Goal: Task Accomplishment & Management: Complete application form

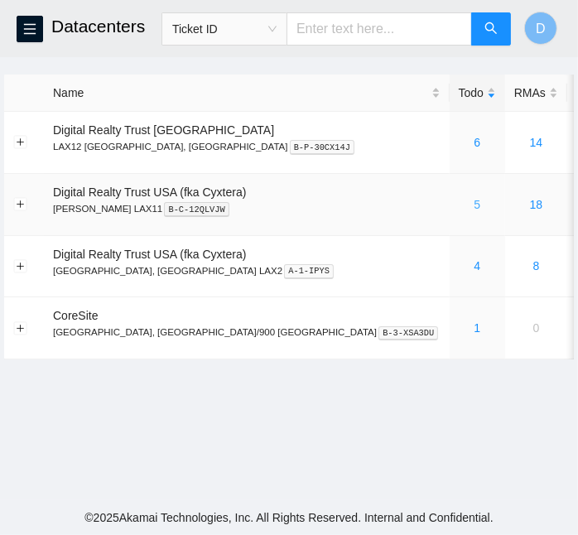
click at [473, 204] on link "5" at bounding box center [476, 204] width 7 height 13
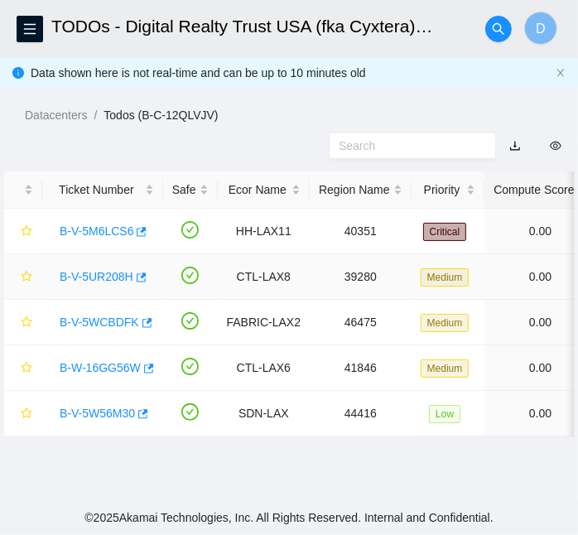
click at [102, 277] on link "B-V-5UR208H" at bounding box center [97, 276] width 74 height 13
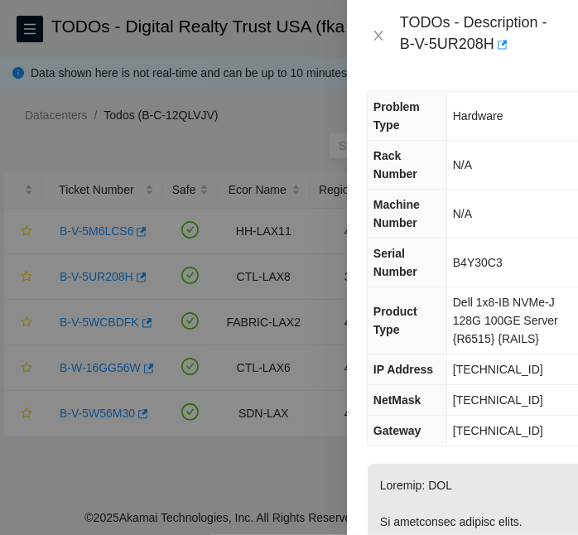
click at [441, 328] on th "Product Type" at bounding box center [406, 320] width 79 height 67
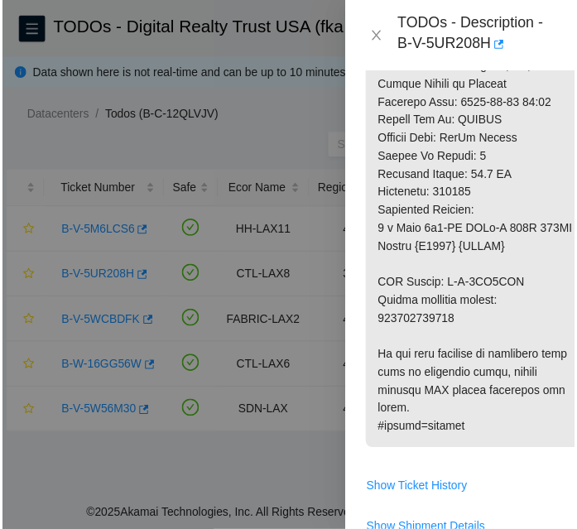
scroll to position [1074, 0]
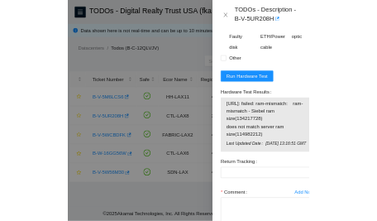
scroll to position [1828, 0]
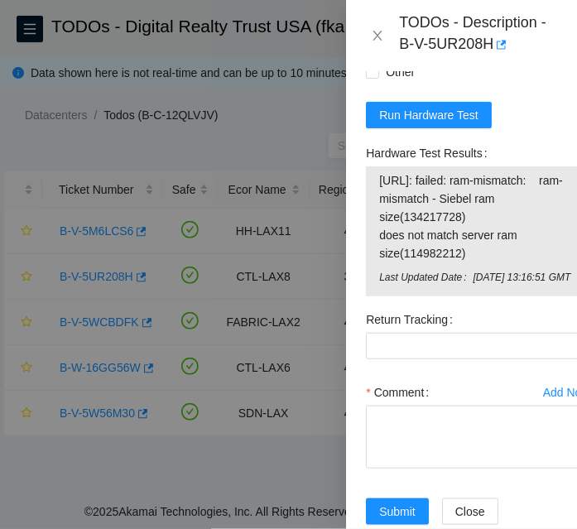
drag, startPoint x: 492, startPoint y: 248, endPoint x: 375, endPoint y: 180, distance: 135.0
click at [375, 180] on div "[URL]: failed: ram-mismatch: ram-mismatch - Siebel ram size(134217728) does not…" at bounding box center [478, 231] width 225 height 130
copy tbody "[URL]: failed: ram-mismatch: ram-mismatch - Siebel ram size(134217728) does not…"
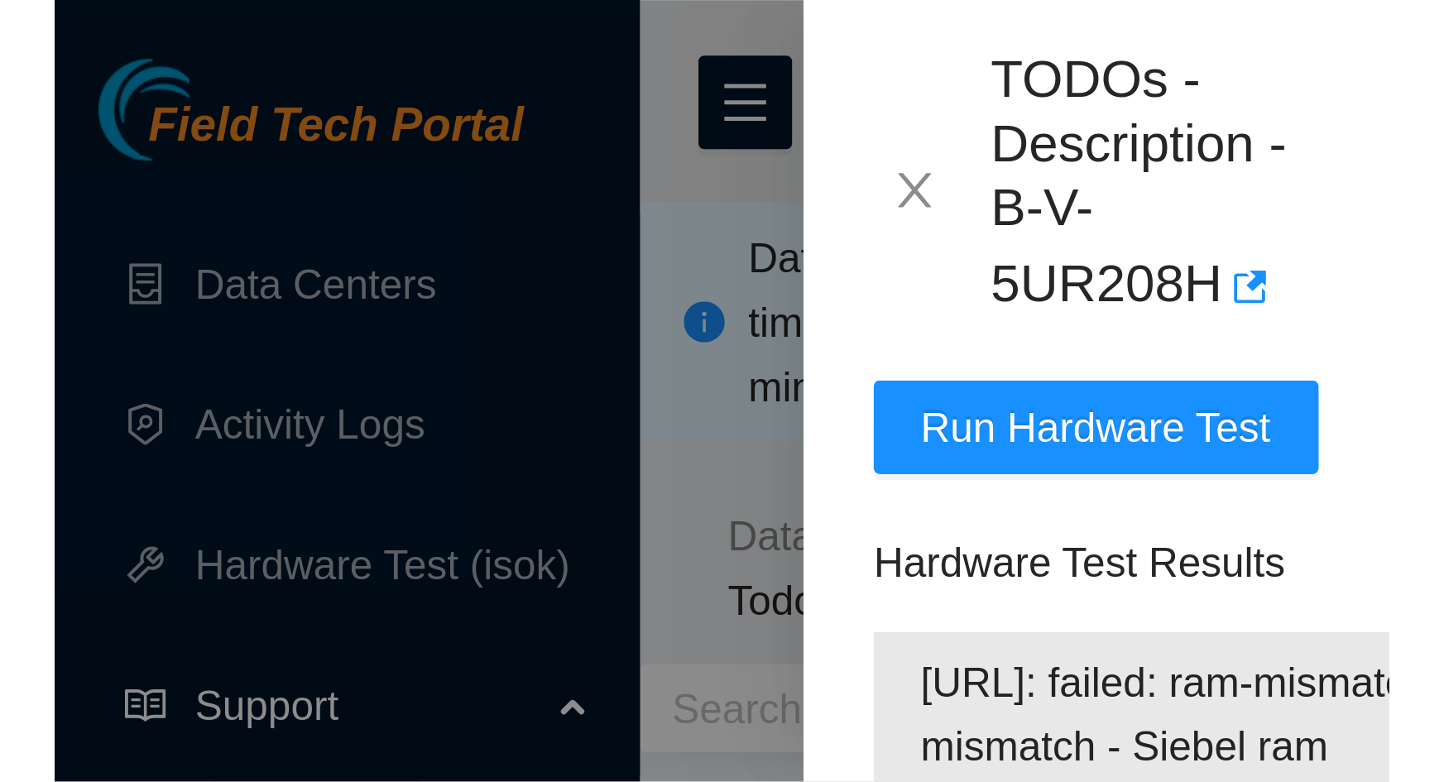
scroll to position [1126, 0]
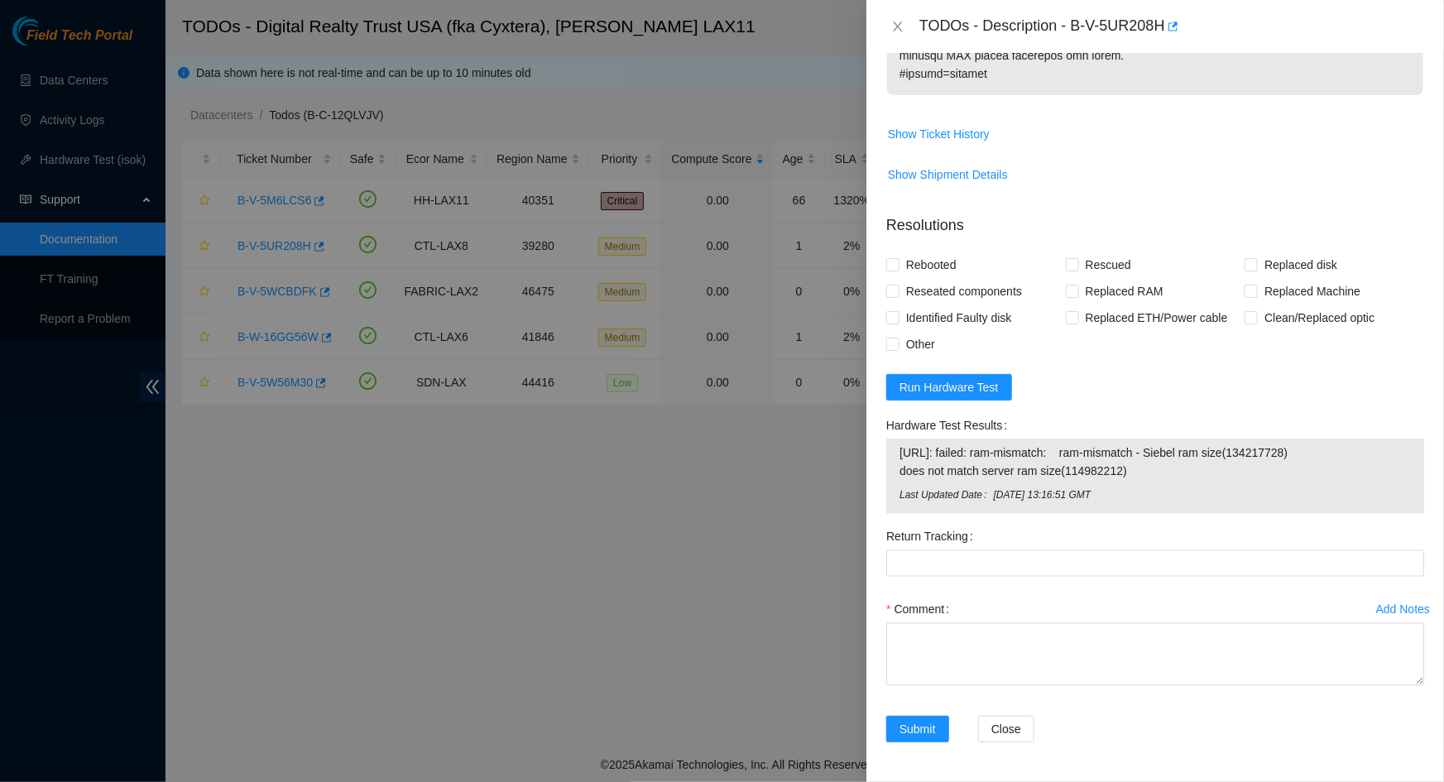
drag, startPoint x: 1165, startPoint y: 490, endPoint x: 1132, endPoint y: 513, distance: 39.7
click at [577, 496] on span "[DATE] 13:16:51 GMT" at bounding box center [1202, 496] width 418 height 16
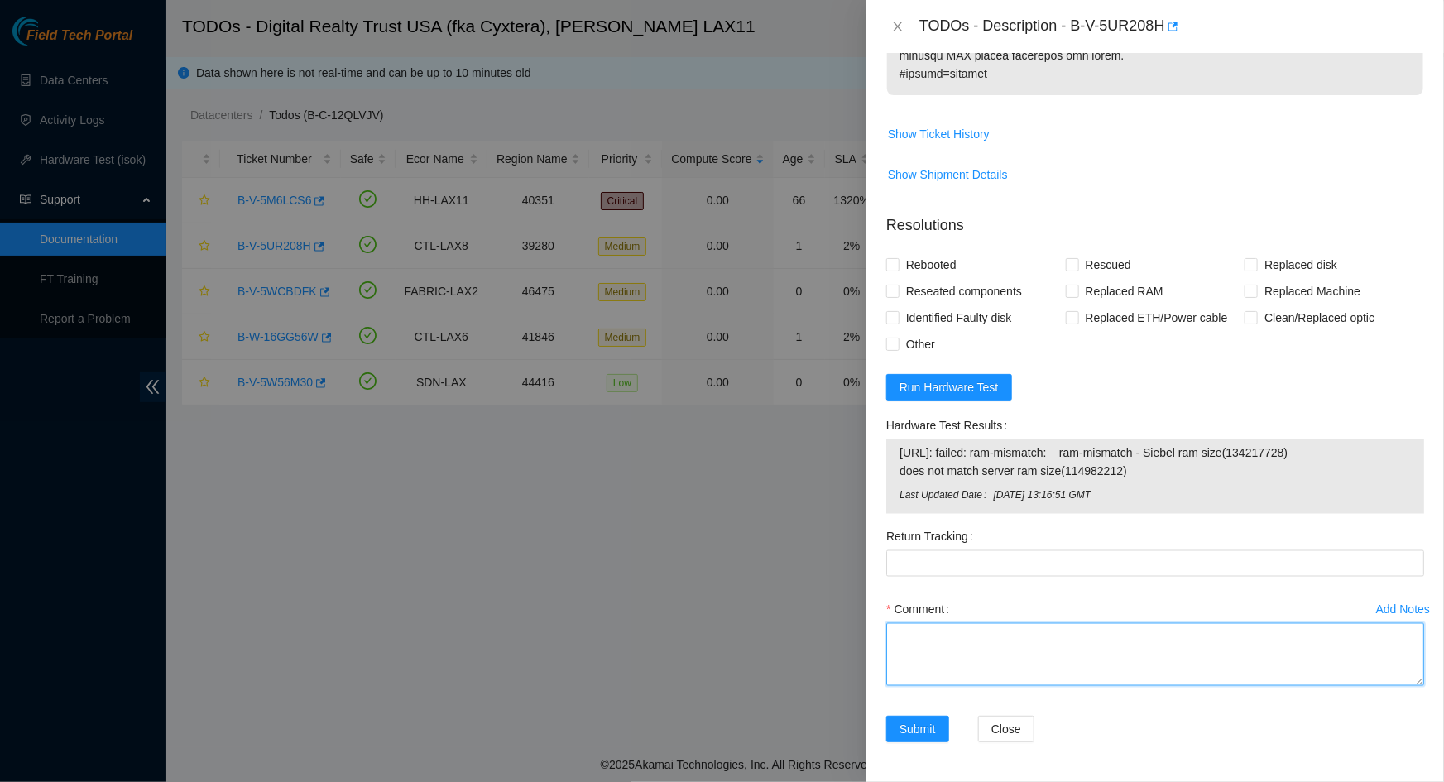
click at [577, 534] on textarea "Comment" at bounding box center [1155, 654] width 538 height 63
paste textarea "**STS recommends RMA ram in dim A3** -Rebooted and powered down -Old server: 39…"
click at [577, 534] on textarea "**STS recommends RMA ram in dim A3** -Rebooted and powered down -Old server: 39…" at bounding box center [1155, 654] width 538 height 63
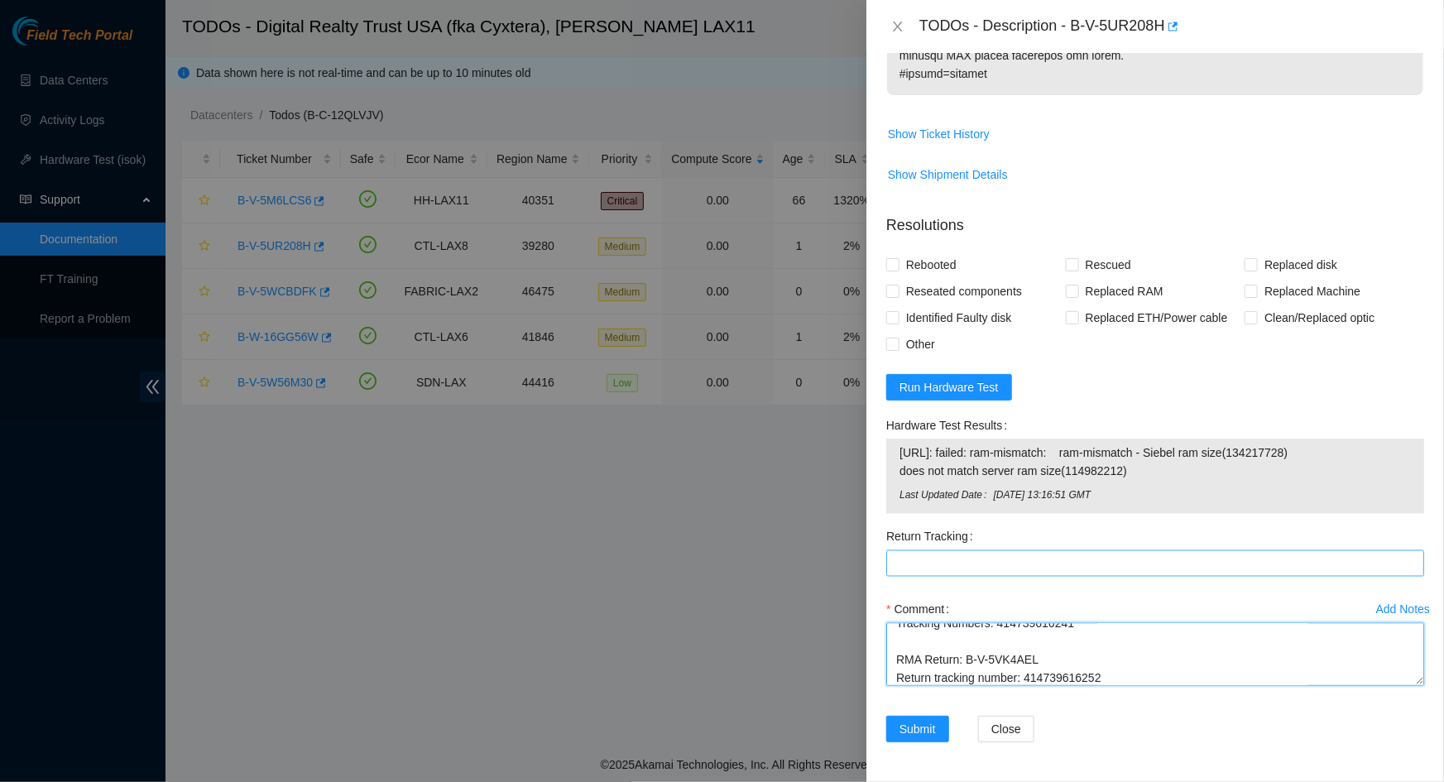
type textarea "**STS recommends RMA ram in dim A3** -Rebooted and powered down -Old server: 39…"
click at [577, 534] on Tracking "Return Tracking" at bounding box center [1155, 563] width 538 height 26
paste Tracking "414739616252"
type Tracking "414739616252"
click at [577, 421] on div "Hardware Test Results" at bounding box center [1155, 425] width 538 height 26
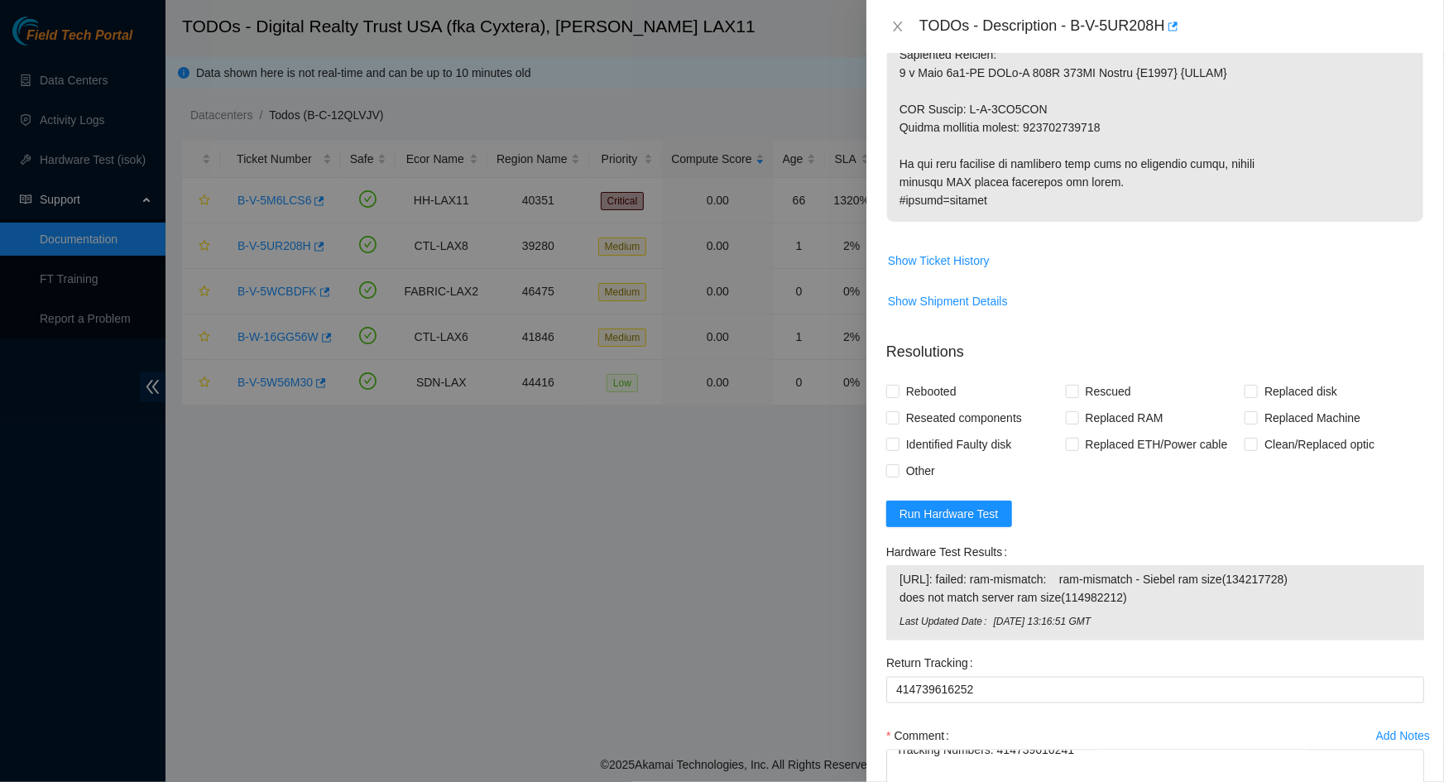
scroll to position [976, 0]
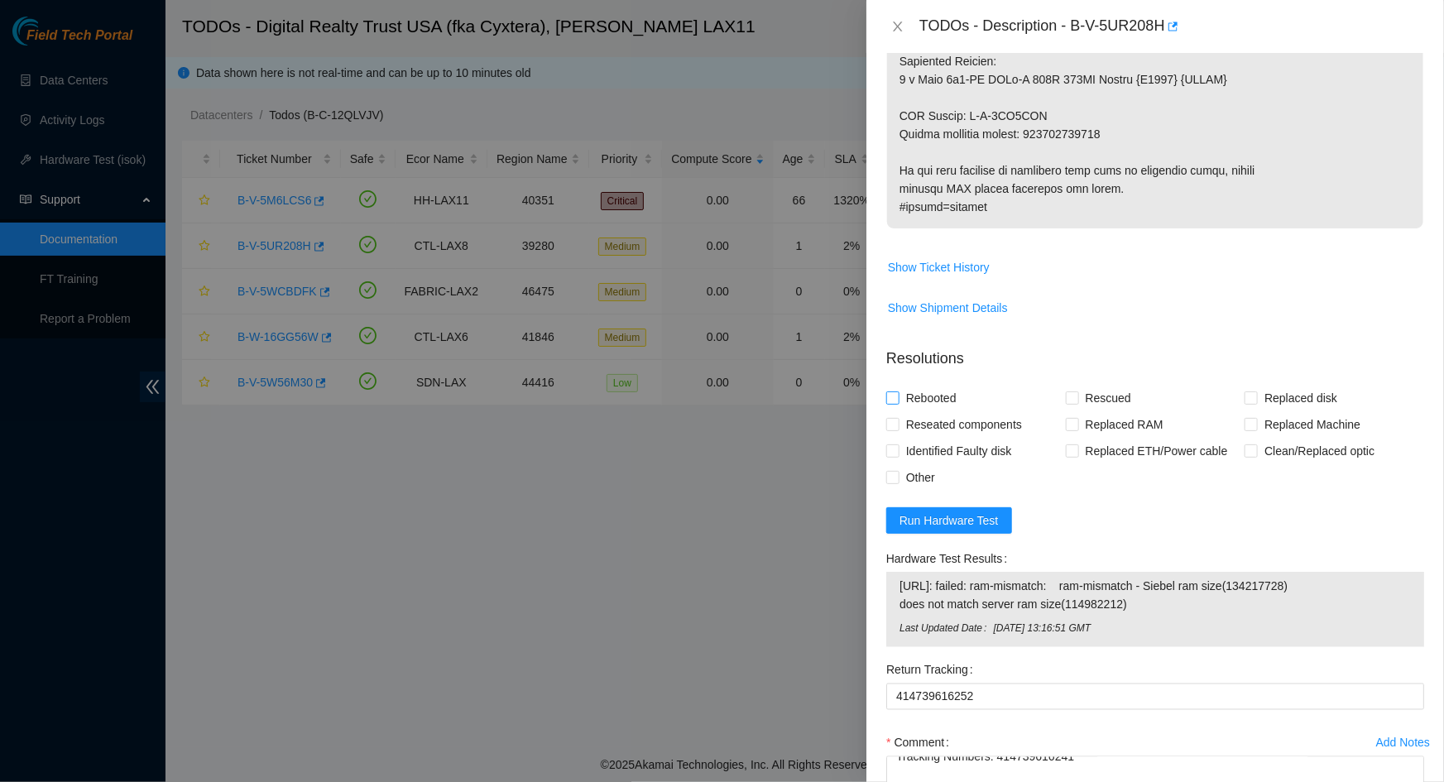
click at [577, 411] on span "Rebooted" at bounding box center [932, 398] width 64 height 26
click at [577, 403] on input "Rebooted" at bounding box center [892, 397] width 12 height 12
checkbox input "true"
click at [577, 438] on span "Reseated components" at bounding box center [964, 424] width 129 height 26
click at [577, 430] on input "Reseated components" at bounding box center [892, 424] width 12 height 12
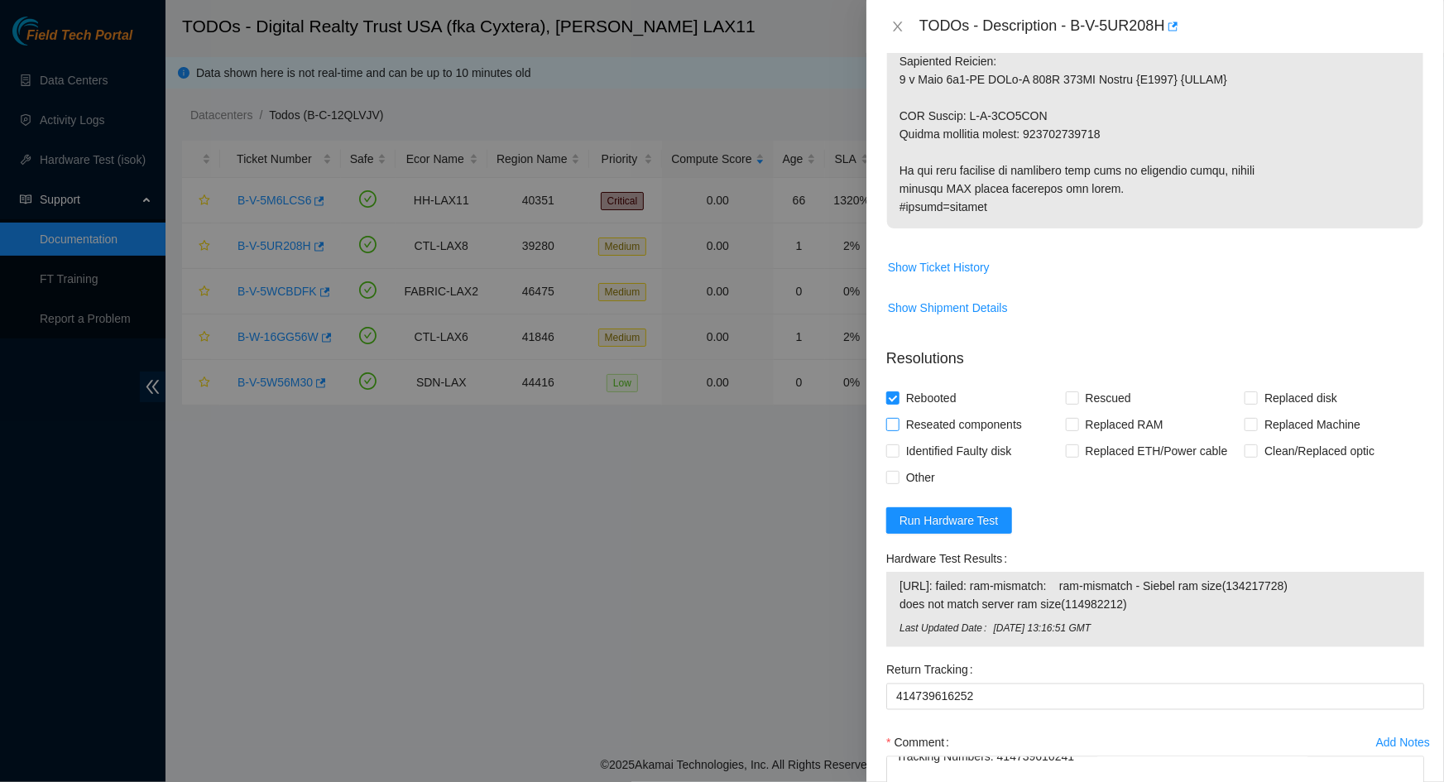
checkbox input "true"
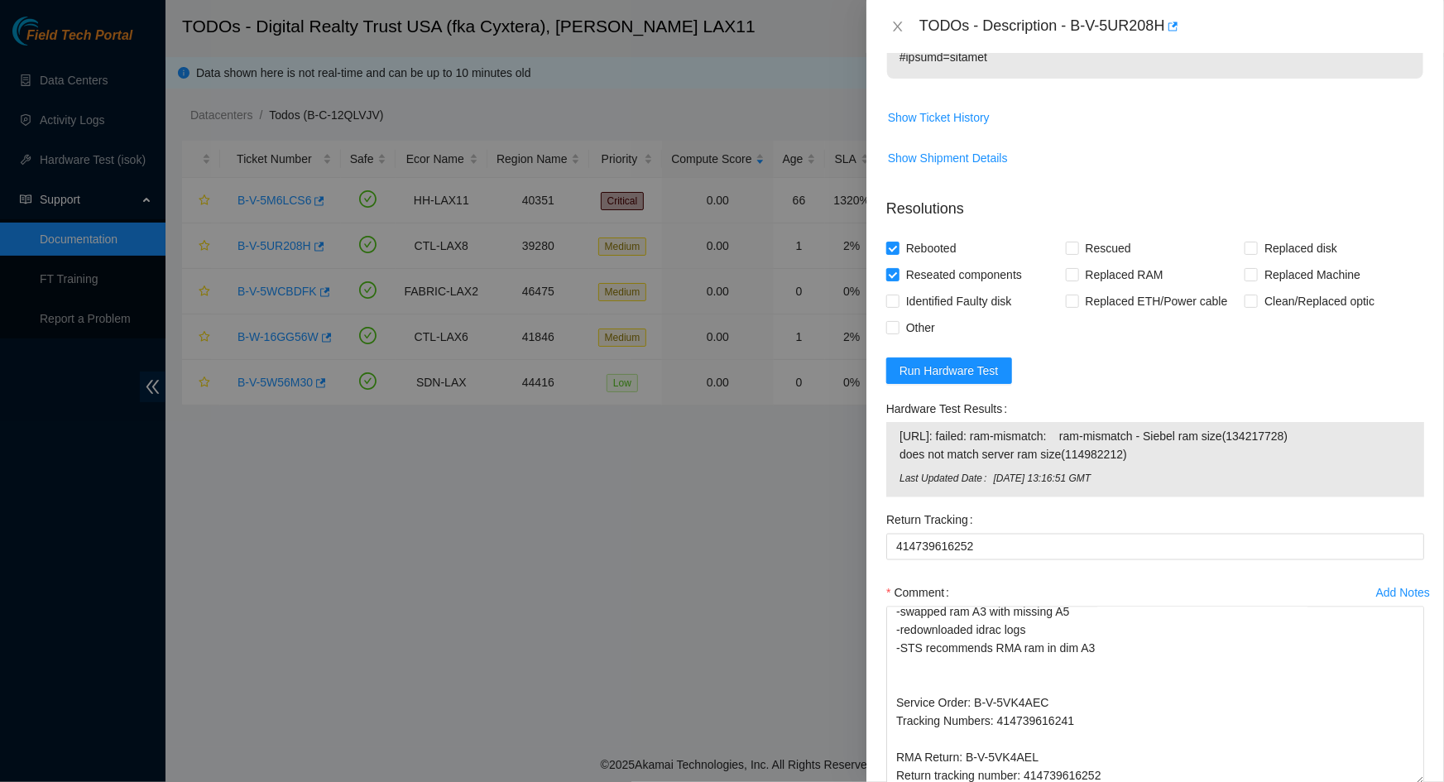
scroll to position [253, 0]
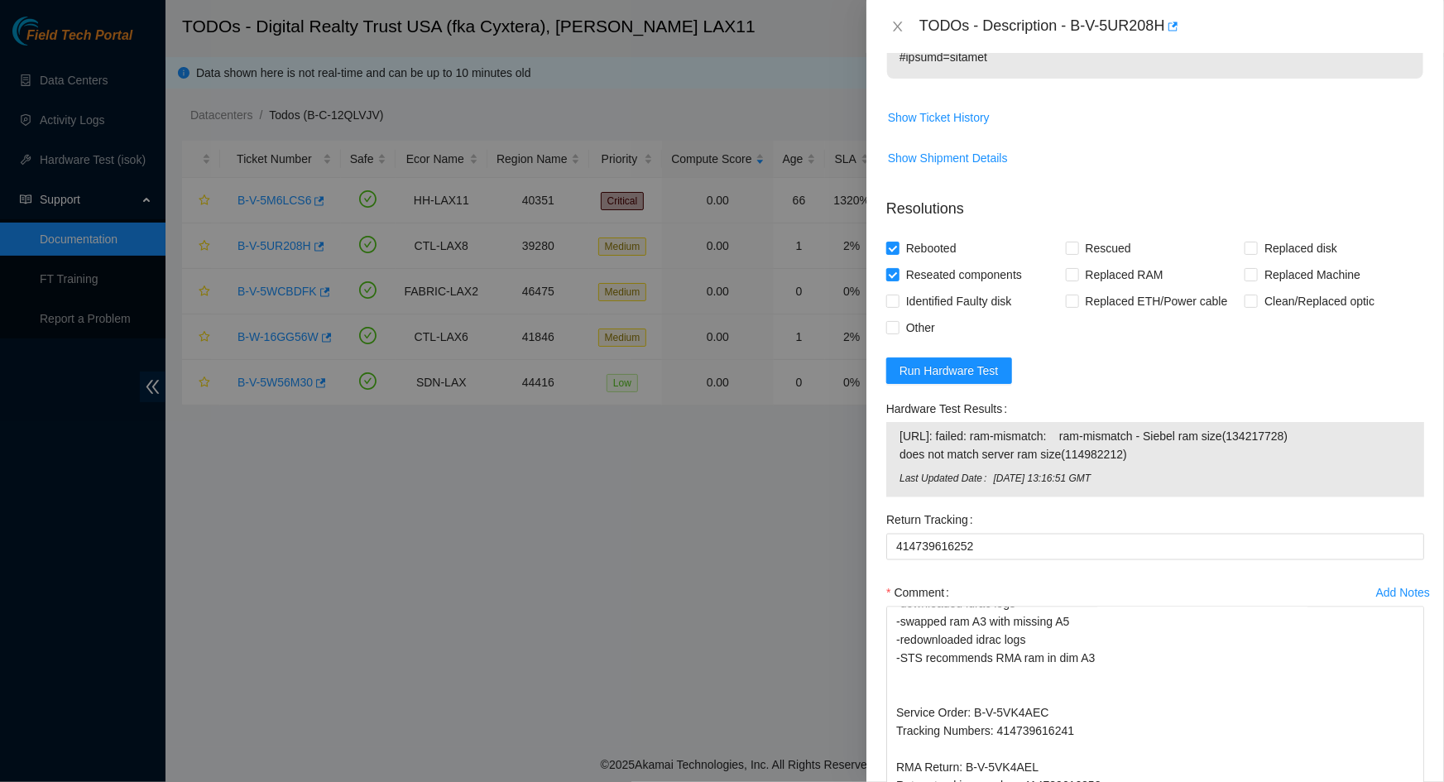
drag, startPoint x: 1410, startPoint y: 681, endPoint x: 1426, endPoint y: 802, distance: 121.9
click at [577, 534] on html "Field Tech Portal Data Centers Activity Logs Hardware Test (isok) Support Docum…" at bounding box center [722, 391] width 1444 height 782
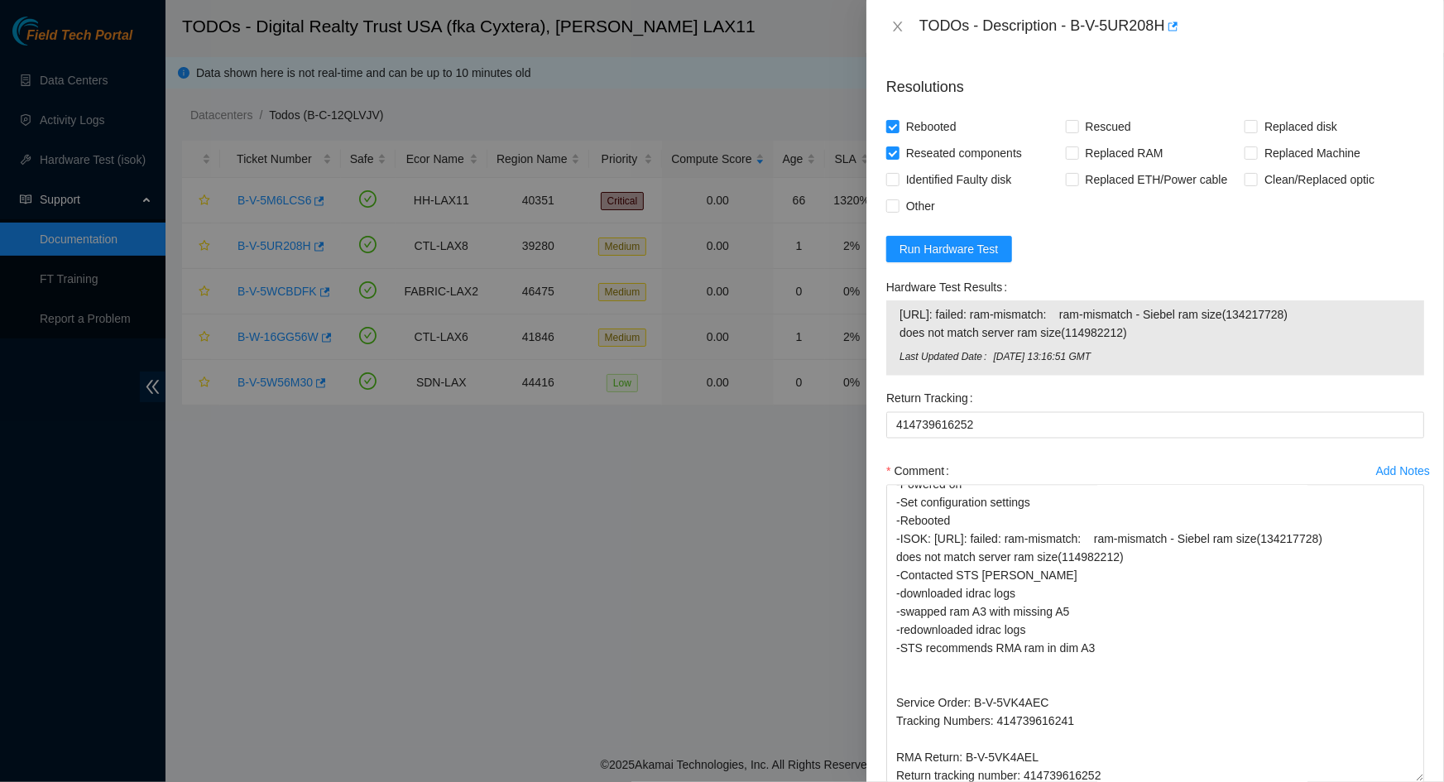
scroll to position [134, 0]
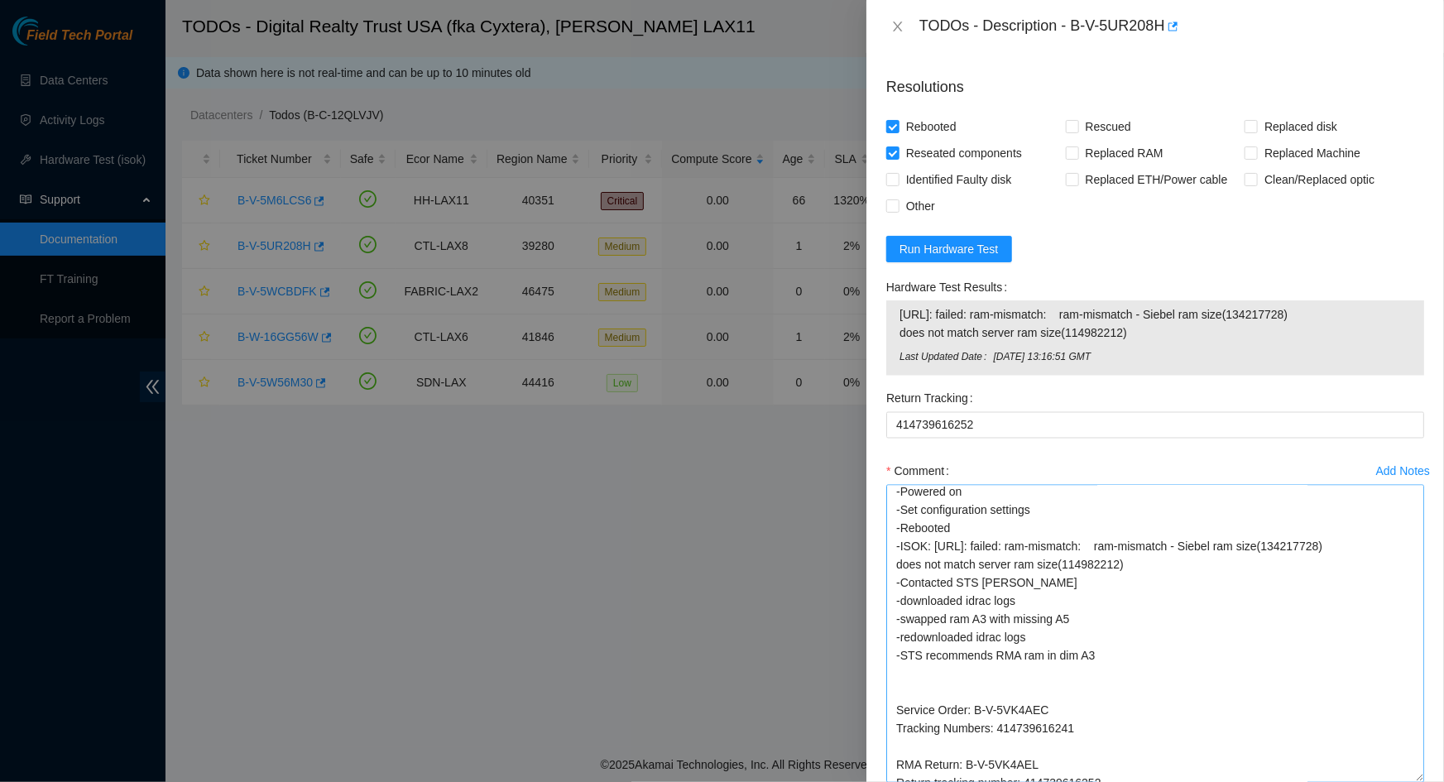
drag, startPoint x: 1411, startPoint y: 682, endPoint x: 1361, endPoint y: 727, distance: 67.4
click at [577, 534] on html "Field Tech Portal Data Centers Activity Logs Hardware Test (isok) Support Docum…" at bounding box center [722, 391] width 1444 height 782
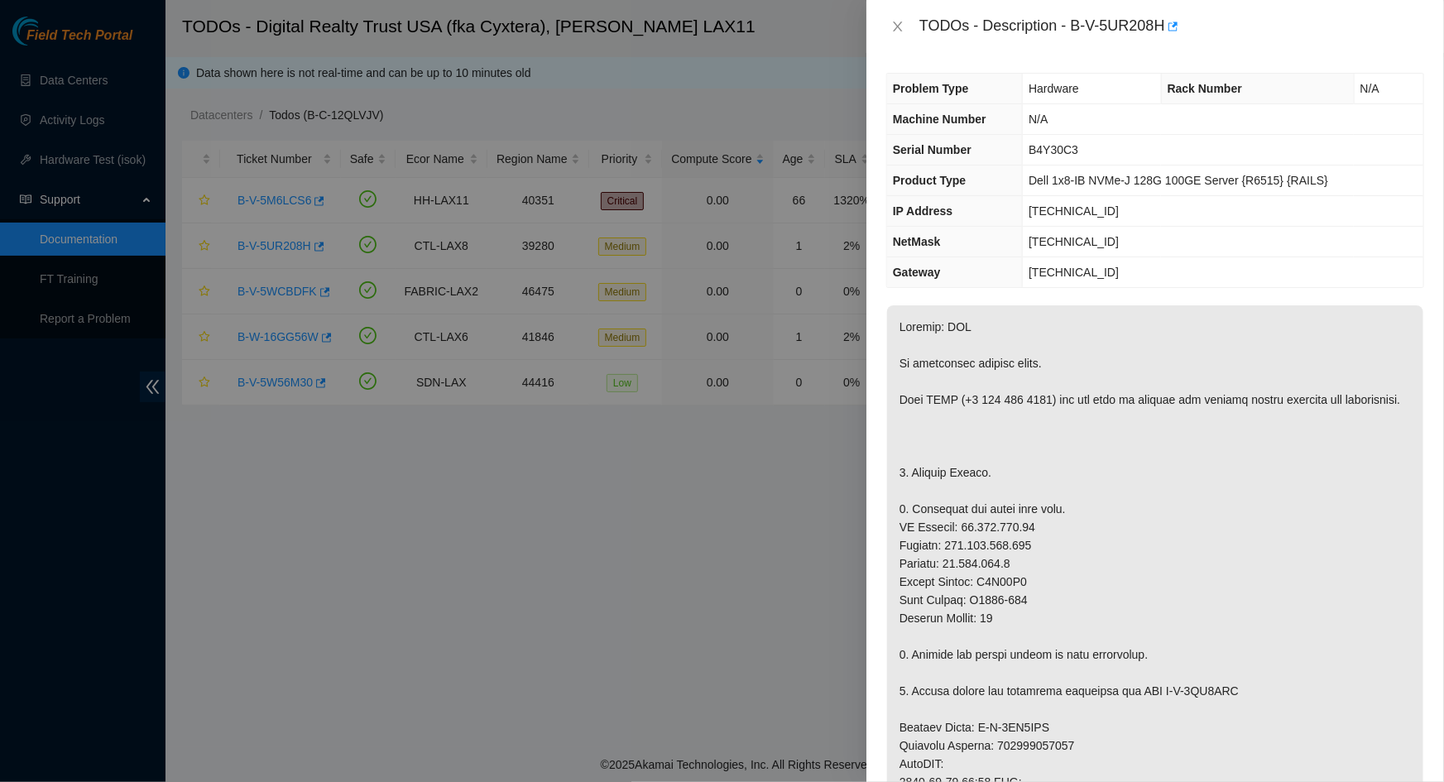
scroll to position [1368, 0]
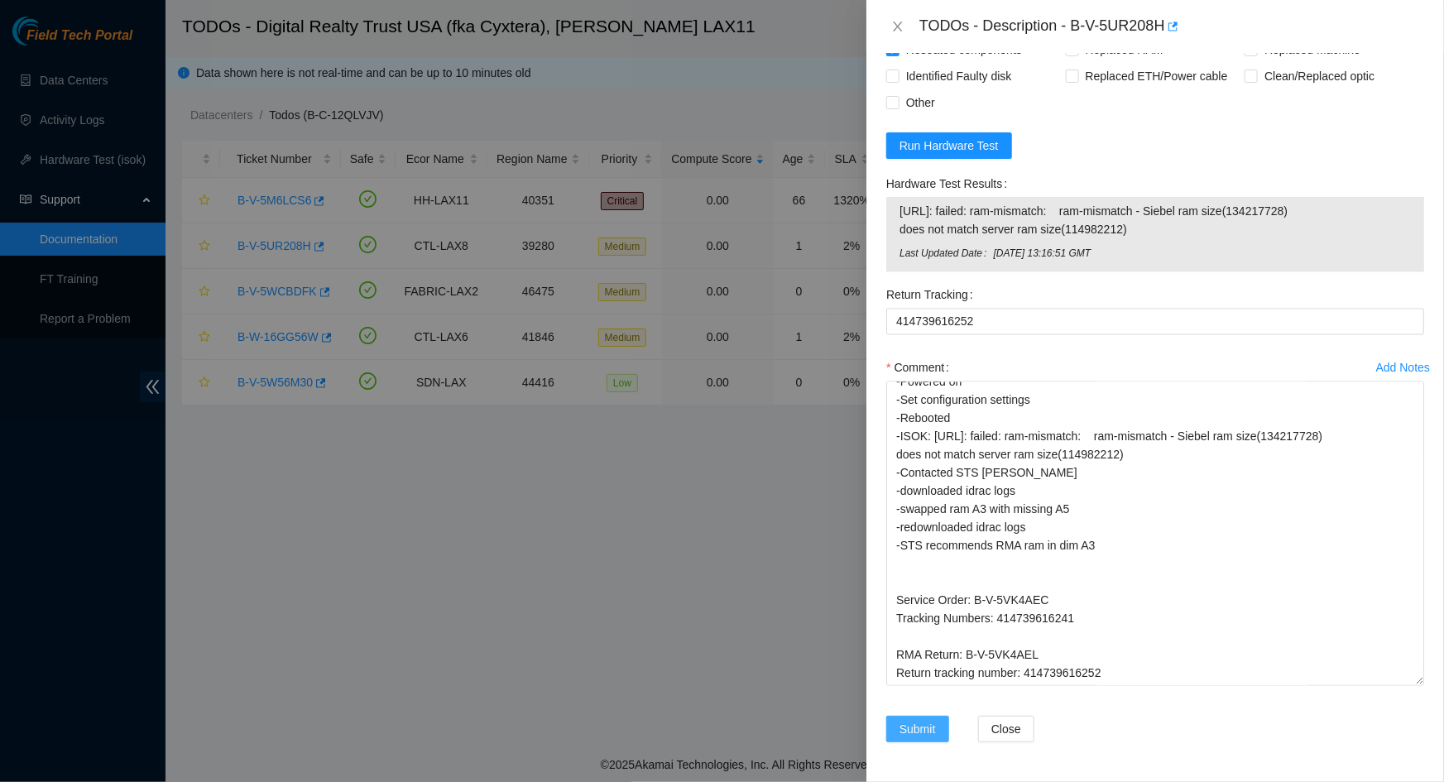
click at [577, 534] on span "Submit" at bounding box center [918, 729] width 36 height 18
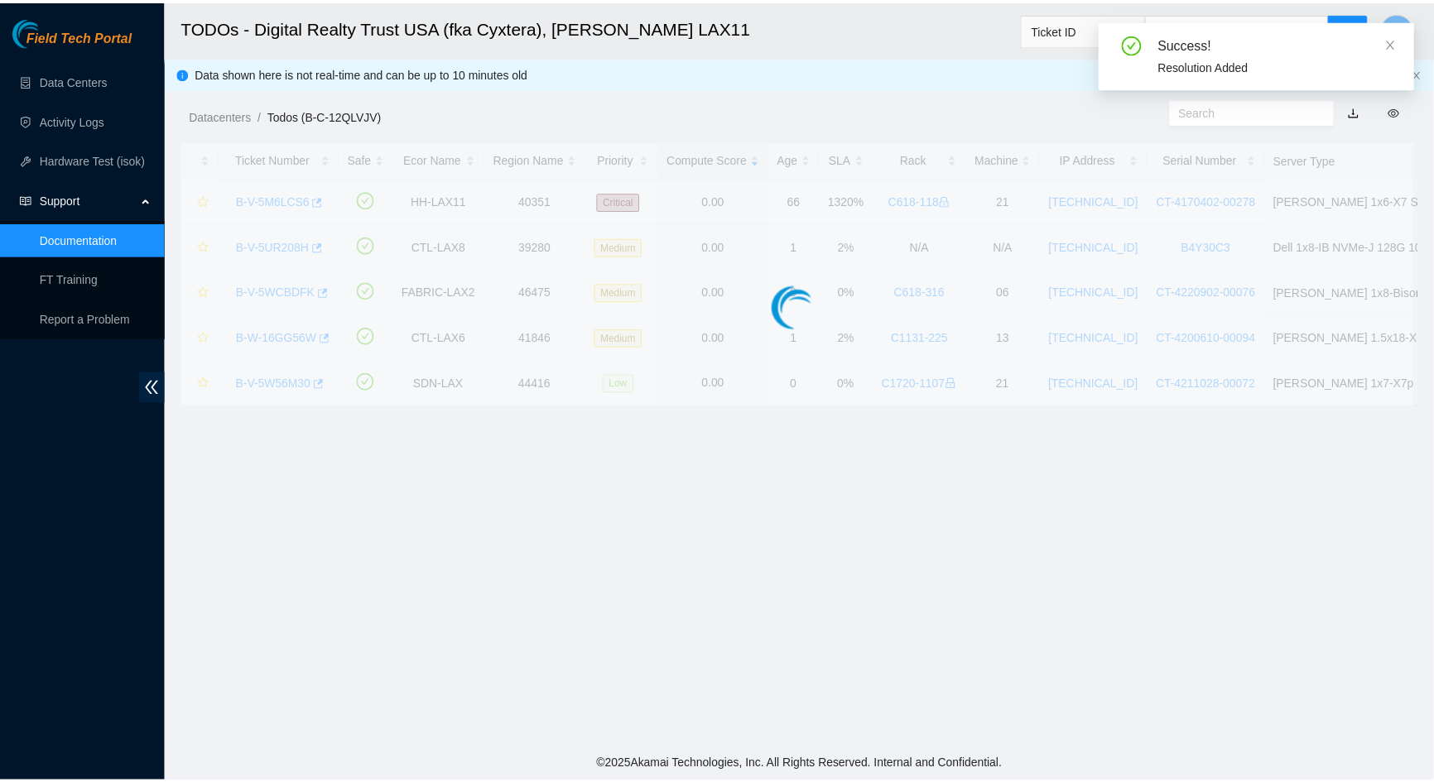
scroll to position [307, 0]
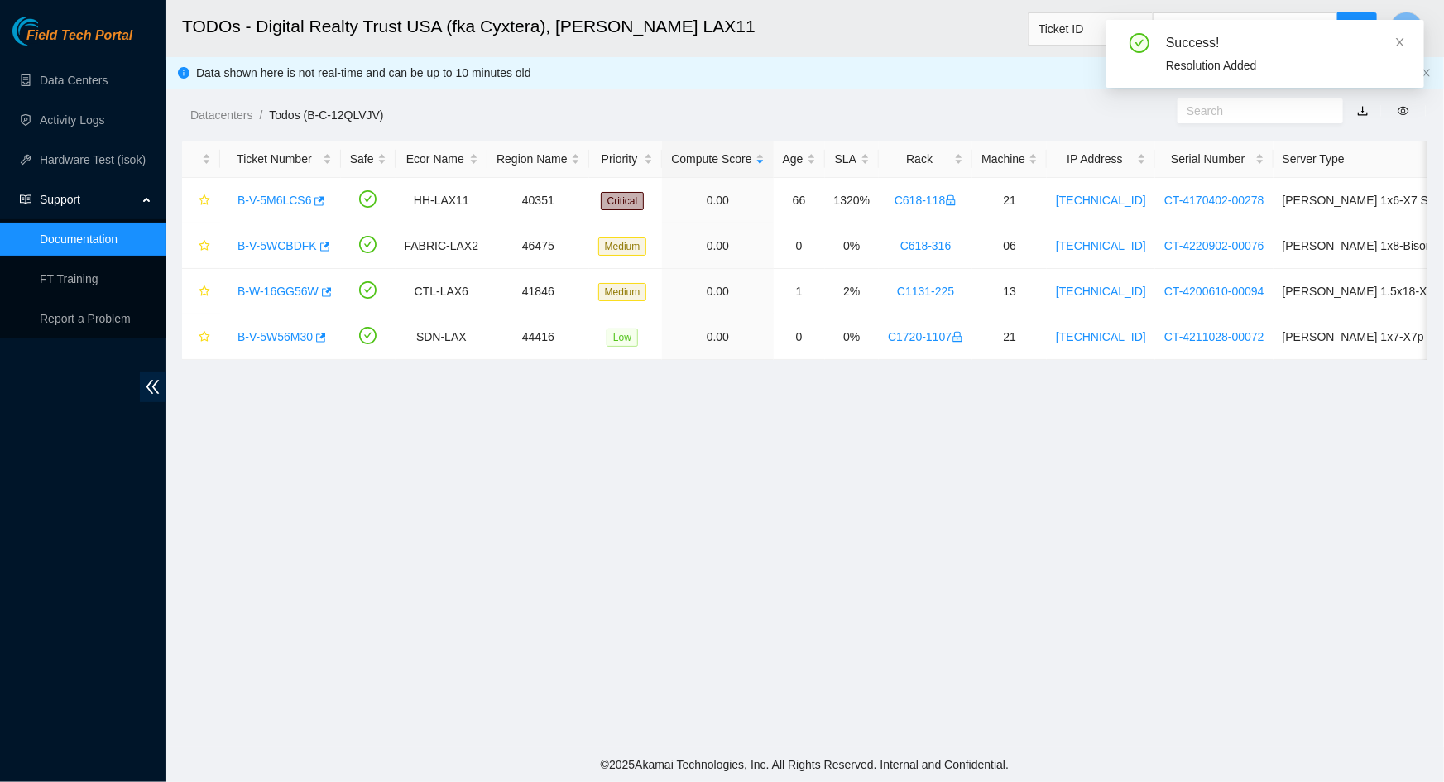
click at [577, 36] on div "Success! Resolution Added" at bounding box center [1266, 54] width 318 height 68
click at [577, 39] on icon "close" at bounding box center [1400, 42] width 8 height 8
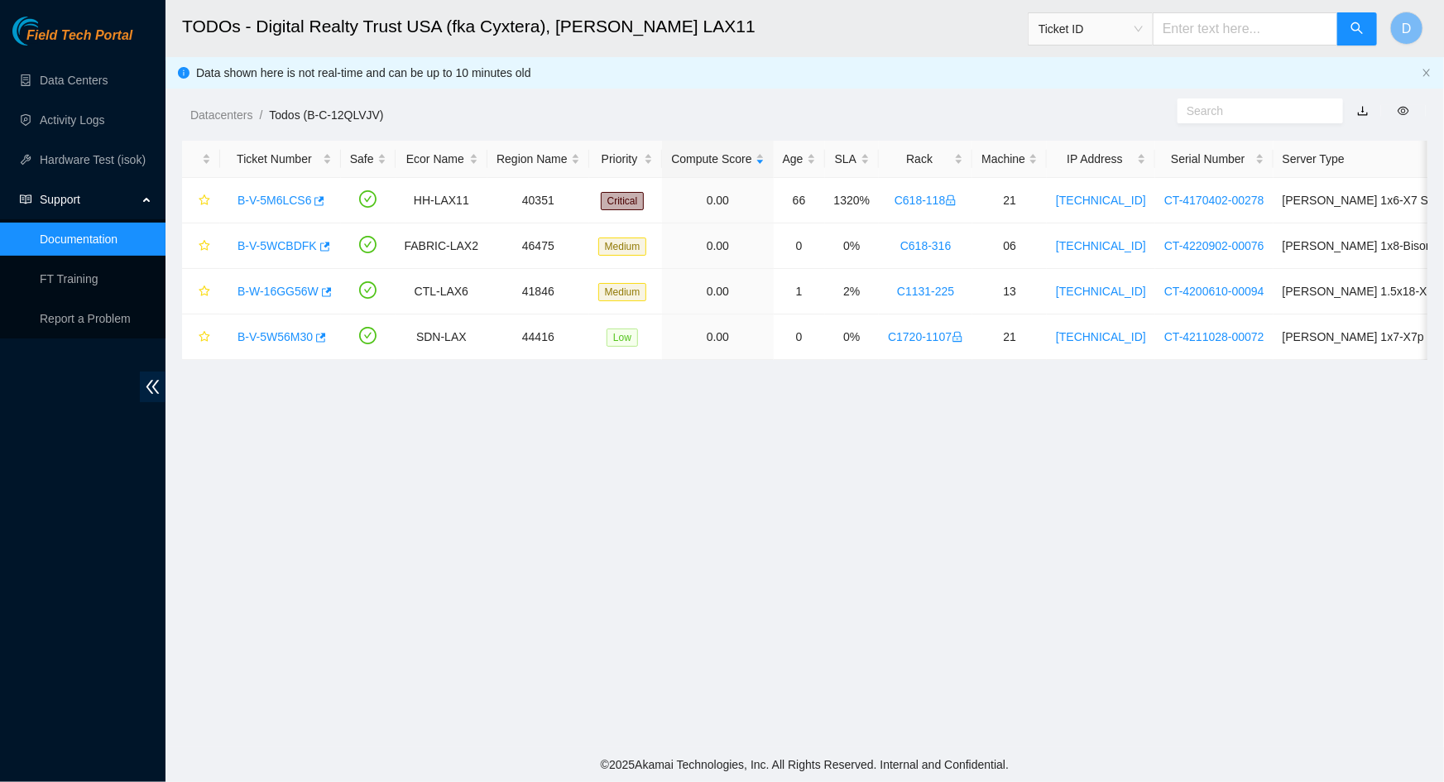
click at [577, 33] on input "text" at bounding box center [1245, 28] width 185 height 33
paste input "B-V-5UR208H"
type input "B-V-5UR208H"
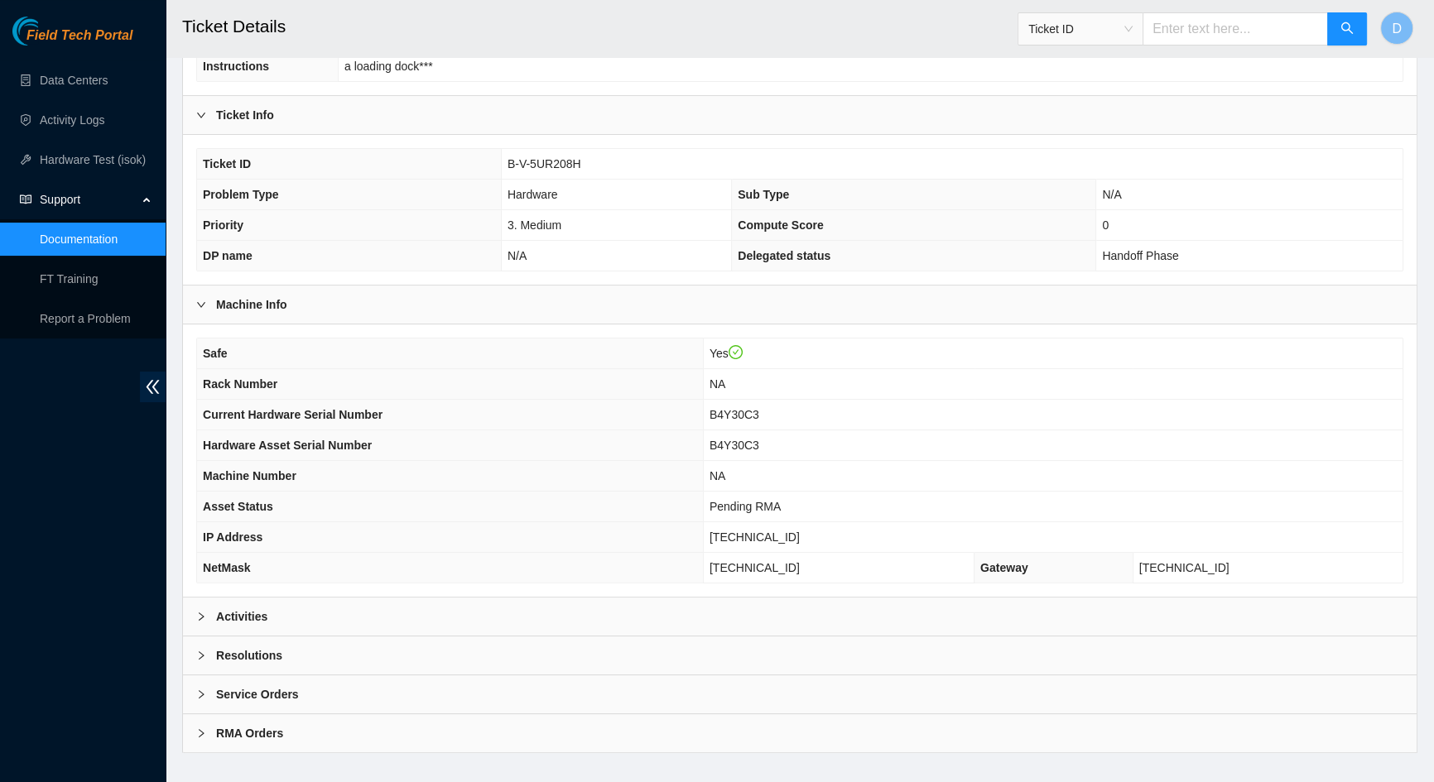
scroll to position [247, 0]
click at [220, 534] on b "Resolutions" at bounding box center [249, 654] width 66 height 18
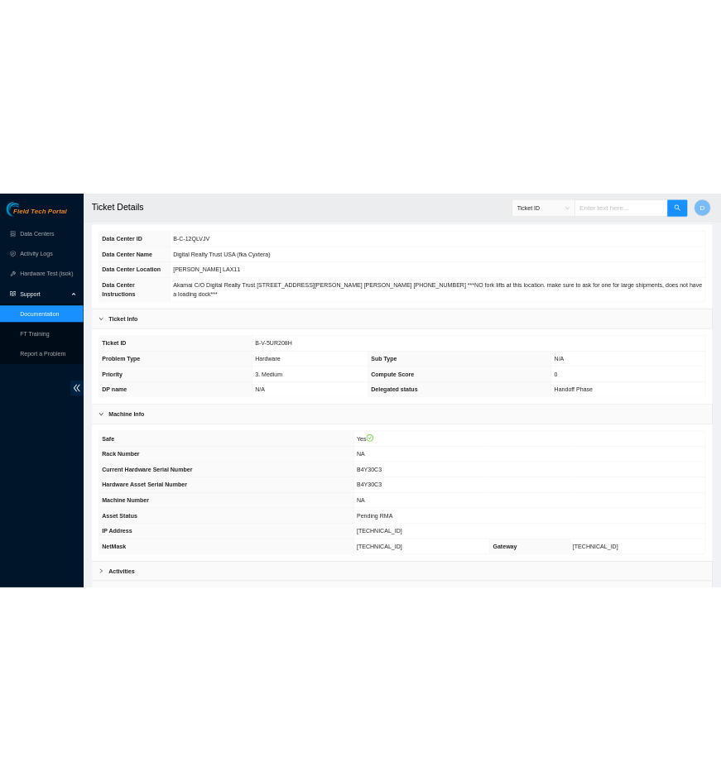
scroll to position [0, 0]
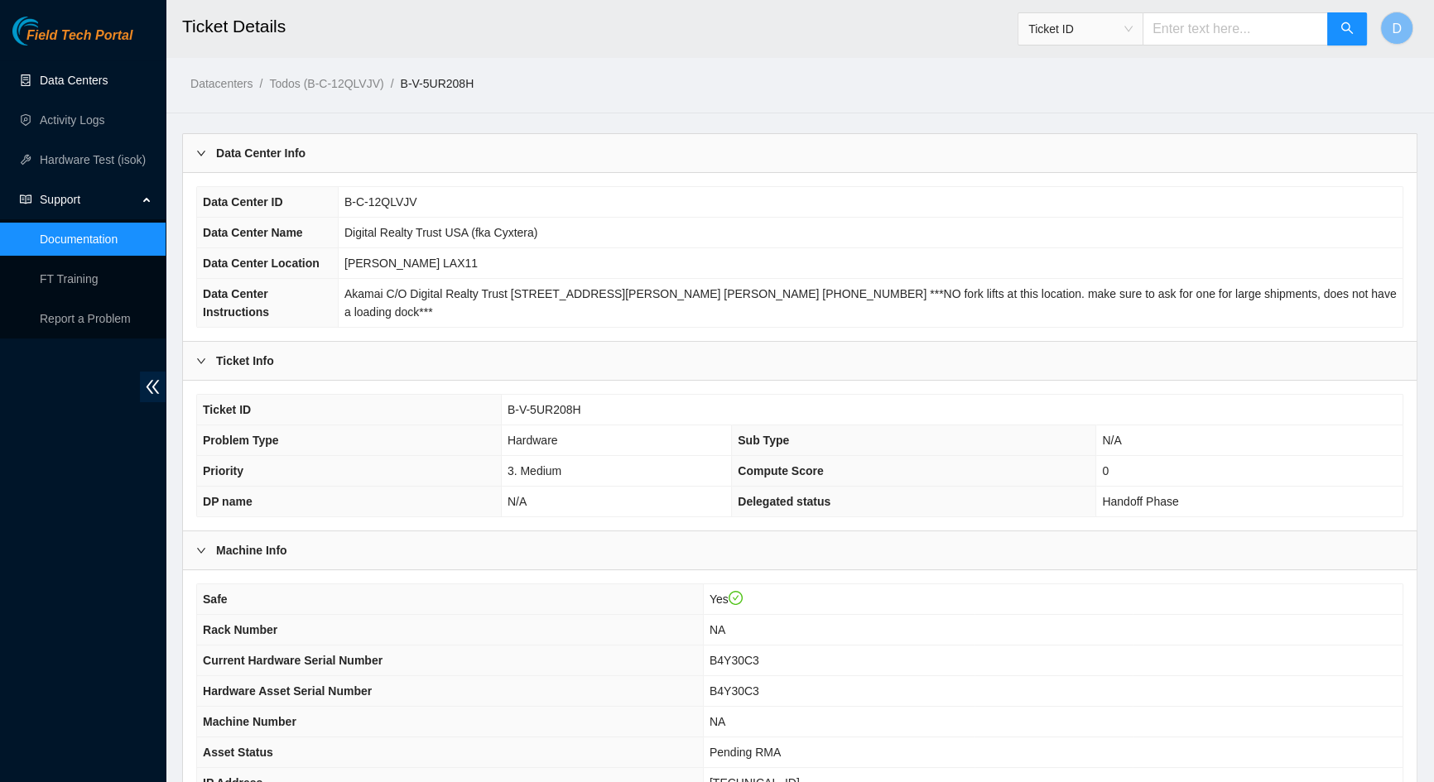
click at [79, 81] on link "Data Centers" at bounding box center [74, 80] width 68 height 13
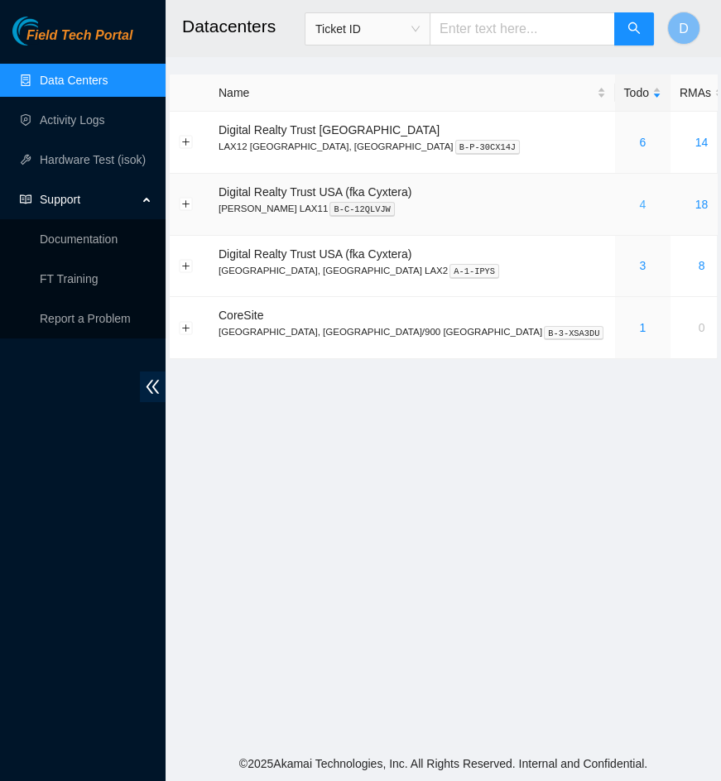
click at [577, 210] on link "4" at bounding box center [642, 204] width 7 height 13
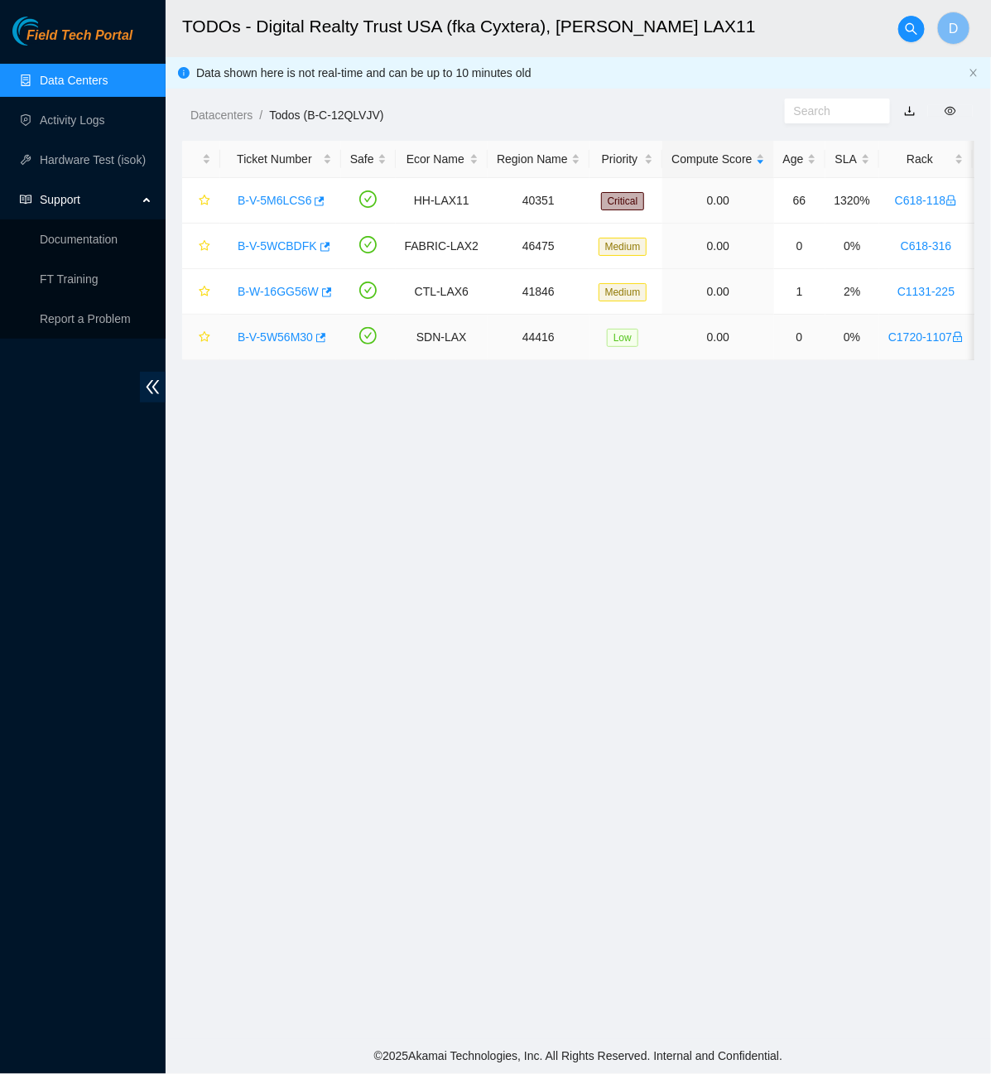
click at [277, 338] on link "B-V-5W56M30" at bounding box center [275, 336] width 75 height 13
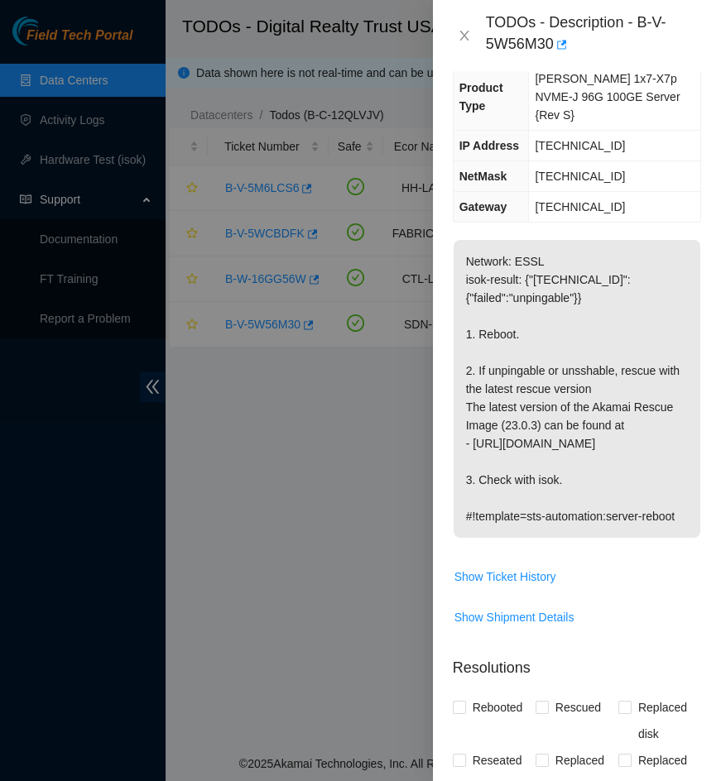
scroll to position [225, 0]
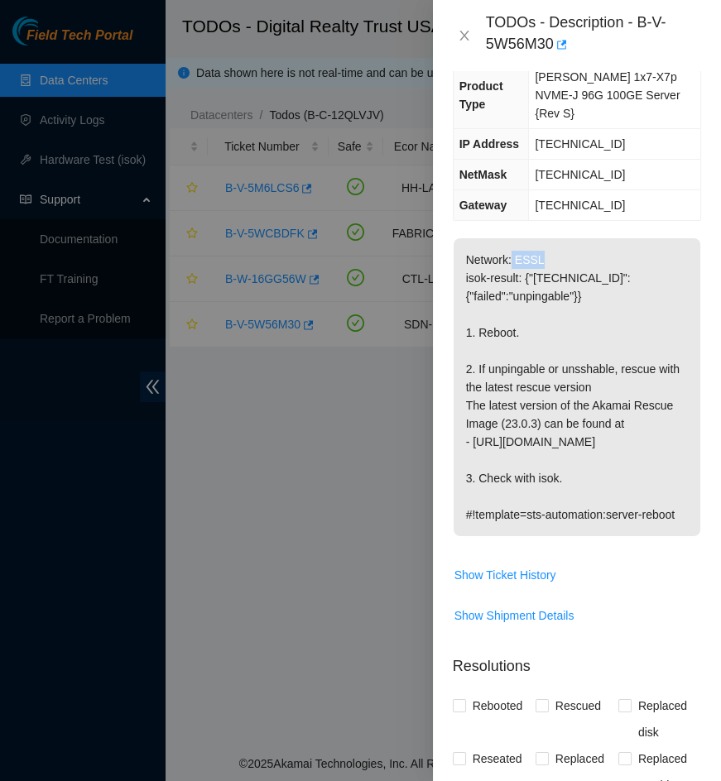
drag, startPoint x: 513, startPoint y: 235, endPoint x: 558, endPoint y: 246, distance: 46.0
click at [558, 246] on p "Network: ESSL isok-result: {"[TECHNICAL_ID]":{"failed":"unpingable"}} 1. Reboot…" at bounding box center [577, 387] width 247 height 298
click at [574, 240] on p "Network: ESSL isok-result: {"[TECHNICAL_ID]":{"failed":"unpingable"}} 1. Reboot…" at bounding box center [577, 387] width 247 height 298
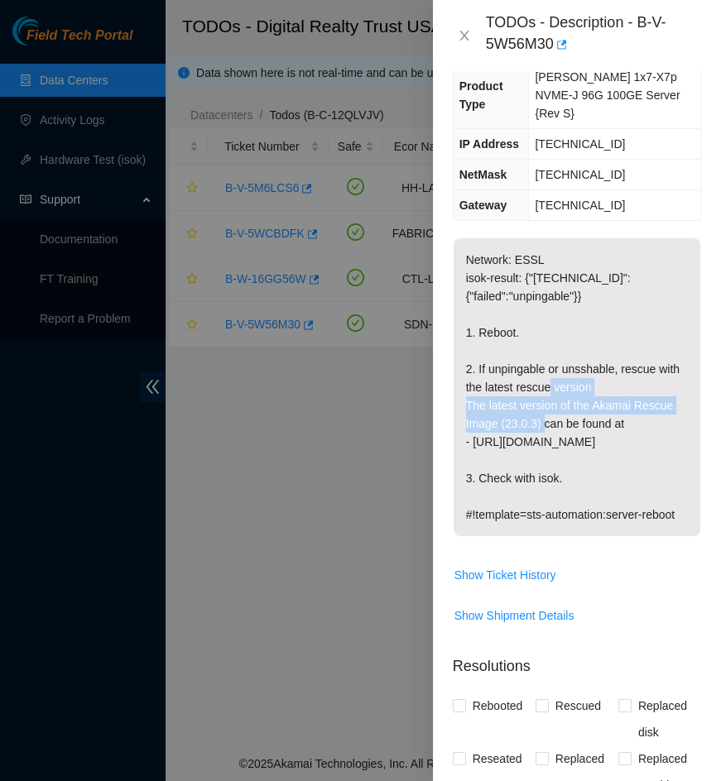
drag, startPoint x: 541, startPoint y: 411, endPoint x: 617, endPoint y: 157, distance: 265.0
click at [577, 299] on p "Network: ESSL isok-result: {"[TECHNICAL_ID]":{"failed":"unpingable"}} 1. Reboot…" at bounding box center [577, 387] width 247 height 298
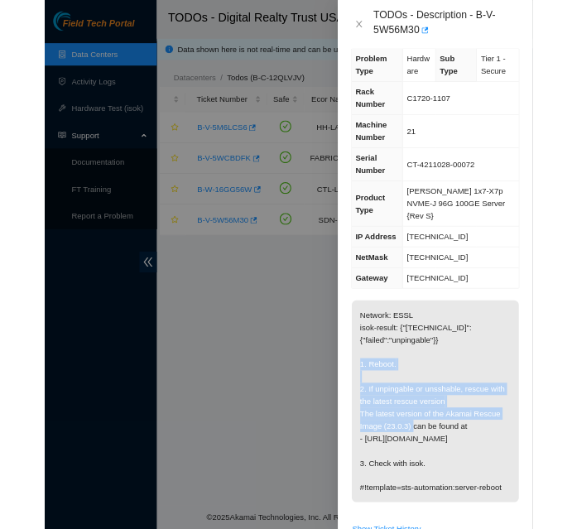
scroll to position [0, 0]
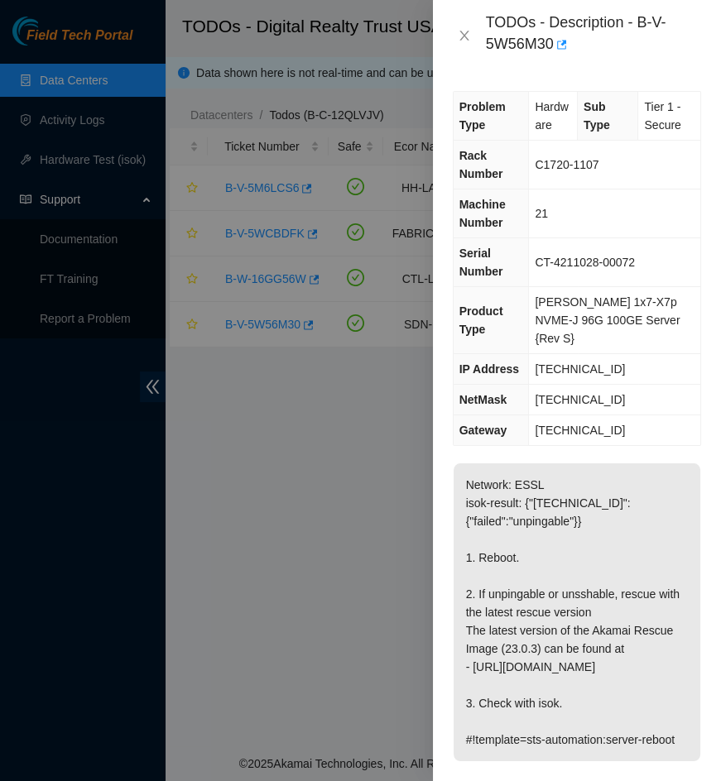
click at [577, 248] on td "CT-4211028-00072" at bounding box center [614, 262] width 171 height 49
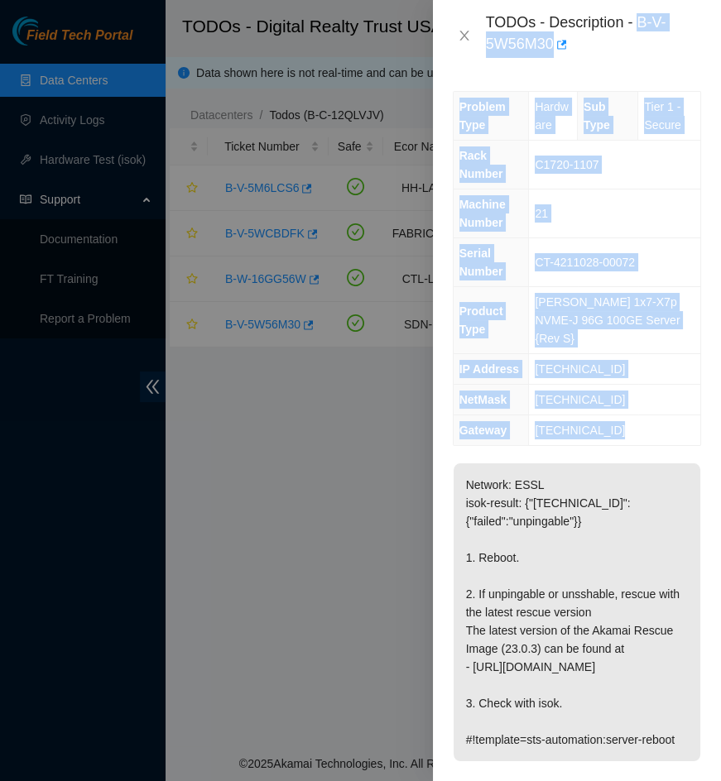
drag, startPoint x: 637, startPoint y: 24, endPoint x: 635, endPoint y: 412, distance: 388.2
click at [577, 413] on div "TODOs - Description - B-V-5W56M30 Problem Type Hardware Sub Type Tier 1 - Secur…" at bounding box center [577, 390] width 288 height 781
copy div "B-V-5W56M30 Problem Type Hardware Sub Type Tier 1 - Secure Rack Number C1720-11…"
click at [461, 36] on icon "close" at bounding box center [464, 35] width 13 height 13
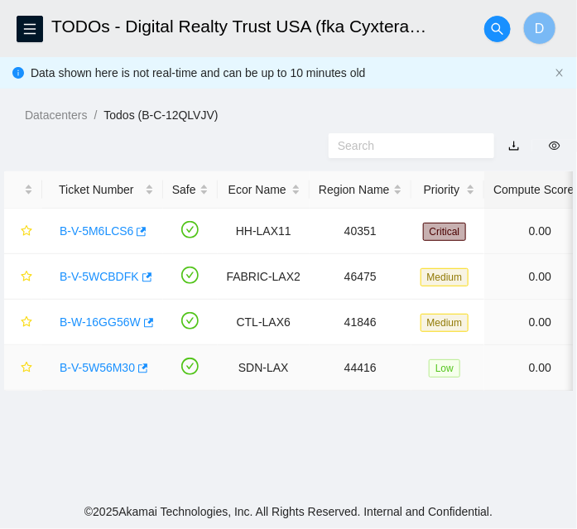
click at [94, 367] on link "B-V-5W56M30" at bounding box center [97, 367] width 75 height 13
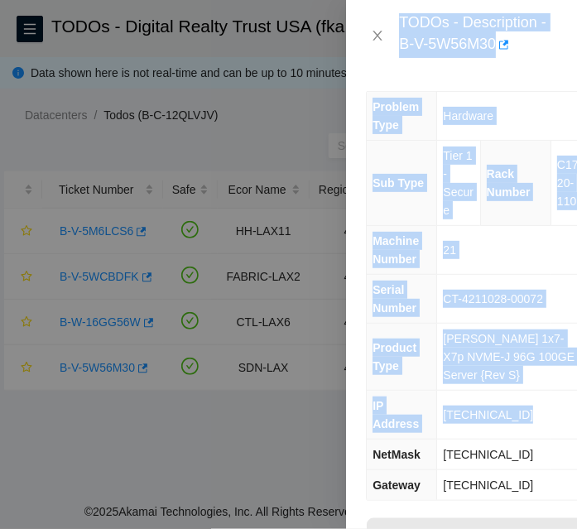
click at [497, 271] on td "21" at bounding box center [513, 250] width 153 height 49
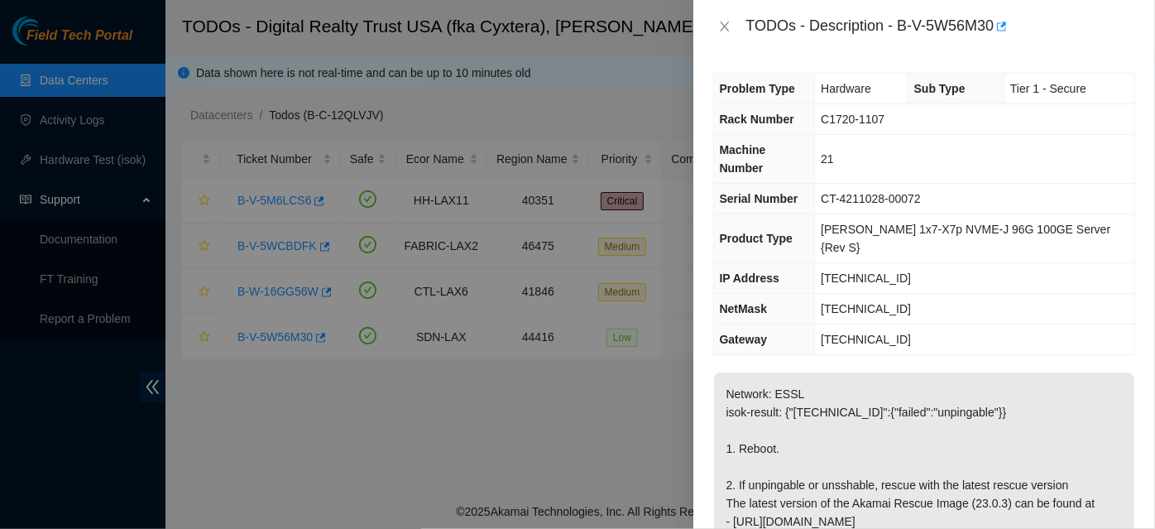
click at [577, 381] on p "Network: ESSL isok-result: {"[TECHNICAL_ID]":{"failed":"unpingable"}} 1. Reboot…" at bounding box center [924, 493] width 420 height 243
click at [161, 54] on div at bounding box center [577, 264] width 1155 height 529
click at [289, 120] on div at bounding box center [577, 264] width 1155 height 529
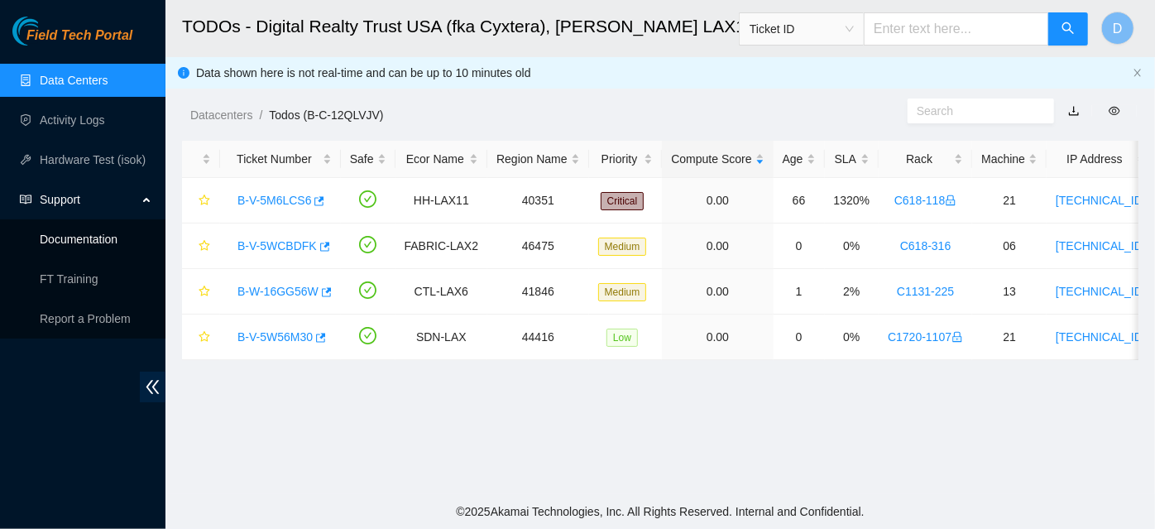
click at [88, 237] on link "Documentation" at bounding box center [79, 239] width 78 height 13
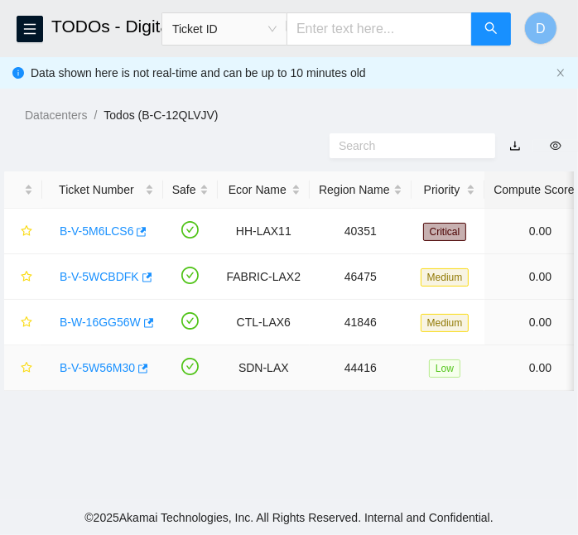
click at [82, 364] on link "B-V-5W56M30" at bounding box center [97, 367] width 75 height 13
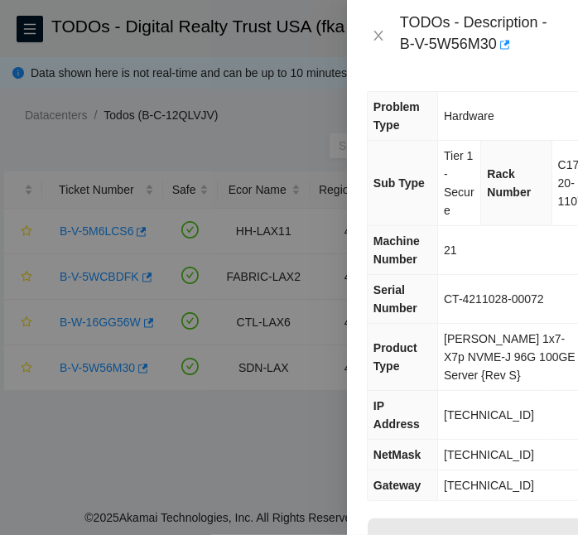
click at [488, 276] on td "CT-4211028-00072" at bounding box center [514, 299] width 153 height 49
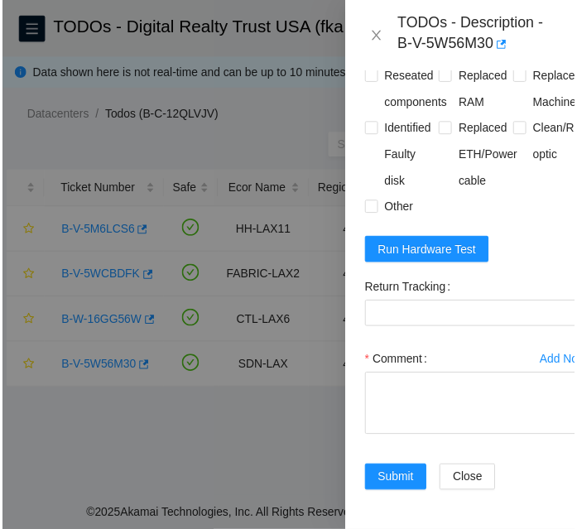
scroll to position [1037, 0]
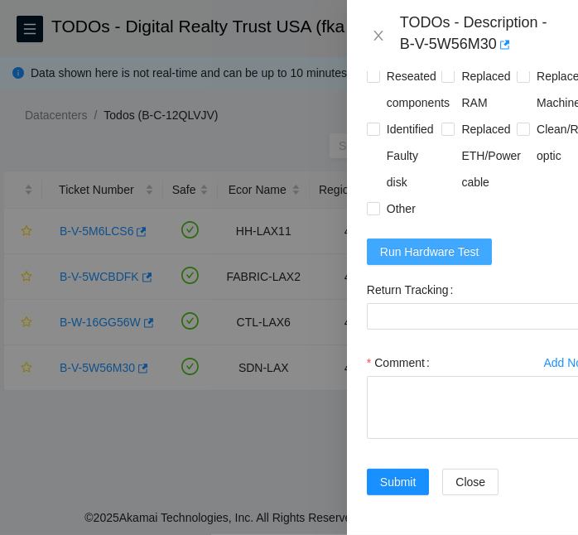
click at [441, 243] on span "Run Hardware Test" at bounding box center [429, 252] width 99 height 18
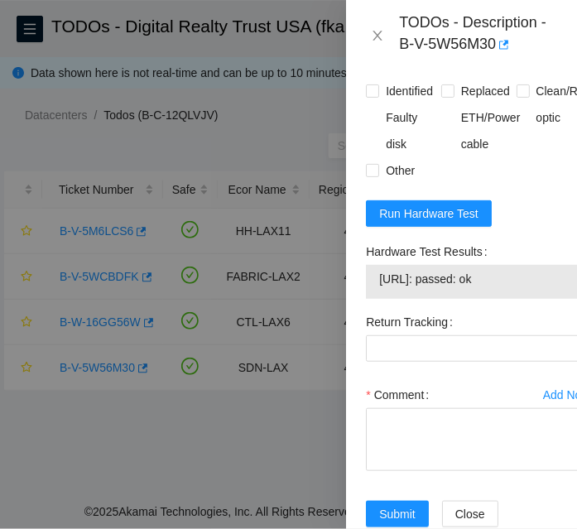
click at [522, 247] on form "Resolutions Rebooted Rescued Replaced disk Reseated components Replaced RAM Rep…" at bounding box center [478, 234] width 225 height 626
drag, startPoint x: 531, startPoint y: 295, endPoint x: 382, endPoint y: 308, distance: 150.4
click at [382, 295] on td "[URL]: passed: ok" at bounding box center [478, 282] width 200 height 26
click at [542, 233] on form "Resolutions Rebooted Rescued Replaced disk Reseated components Replaced RAM Rep…" at bounding box center [478, 234] width 225 height 626
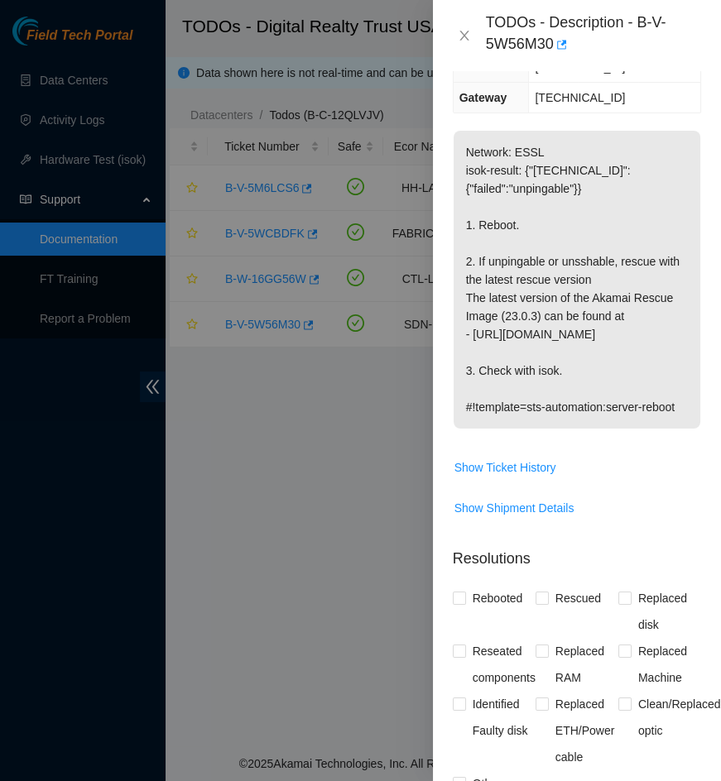
scroll to position [778, 0]
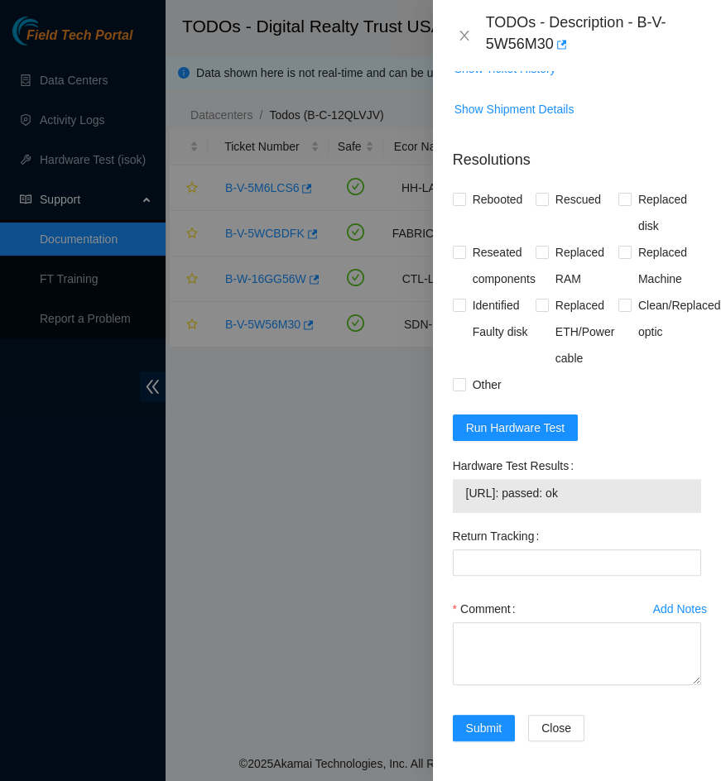
drag, startPoint x: 619, startPoint y: 480, endPoint x: 470, endPoint y: 498, distance: 150.1
click at [470, 498] on div "[URL]: passed: ok" at bounding box center [577, 496] width 248 height 34
copy tbody "[URL]: passed: ok"
click at [508, 534] on textarea "Comment" at bounding box center [577, 653] width 248 height 63
paste textarea "-Access request: B-V-5WEMY3V -Spoke with NOCC agent to unlock RIDS -Rebooted fa…"
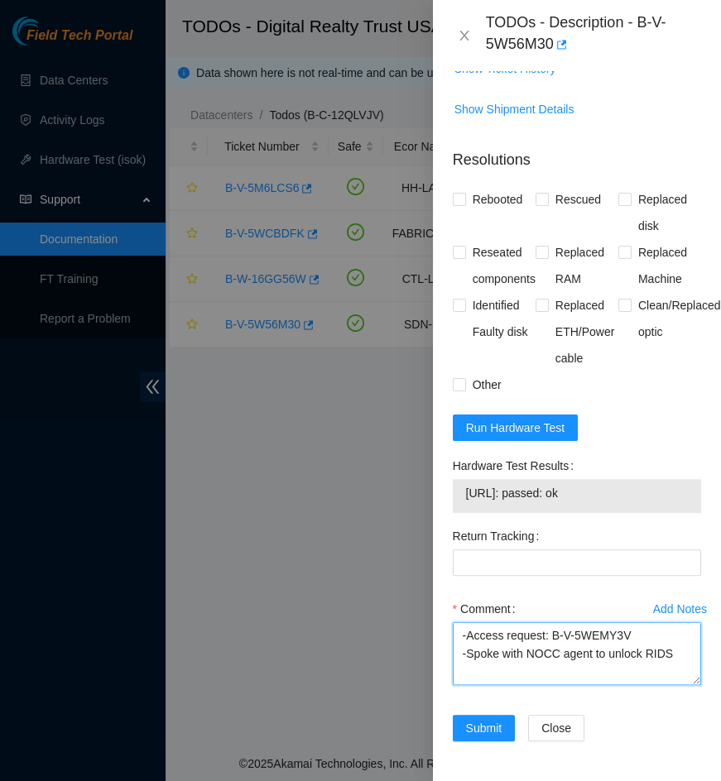
scroll to position [105, 0]
type textarea "-Access request: B-V-5WEMY3V -Spoke with NOCC agent to unlock RIDS -Rebooted fa…"
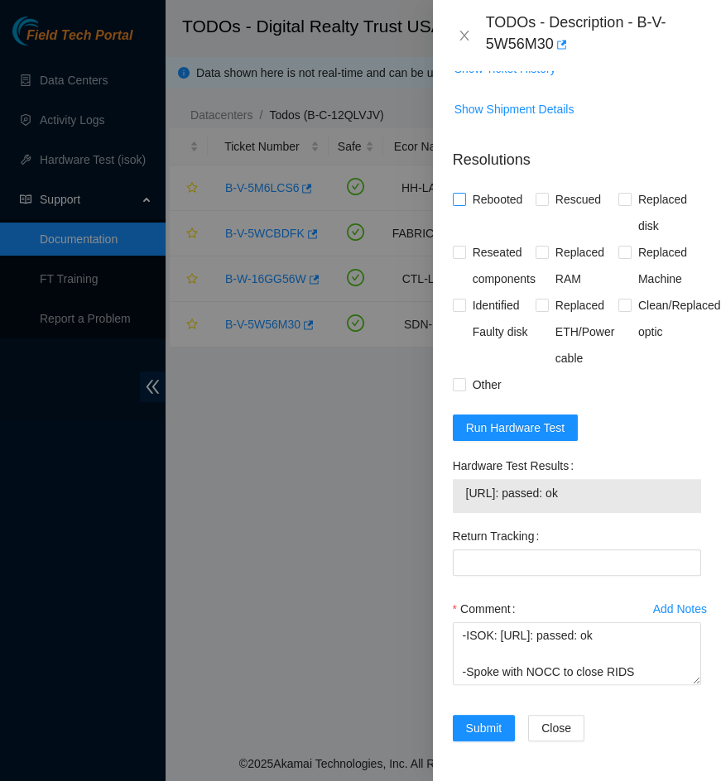
click at [458, 193] on input "Rebooted" at bounding box center [459, 199] width 12 height 12
checkbox input "true"
click at [540, 193] on input "Rescued" at bounding box center [542, 199] width 12 height 12
checkbox input "true"
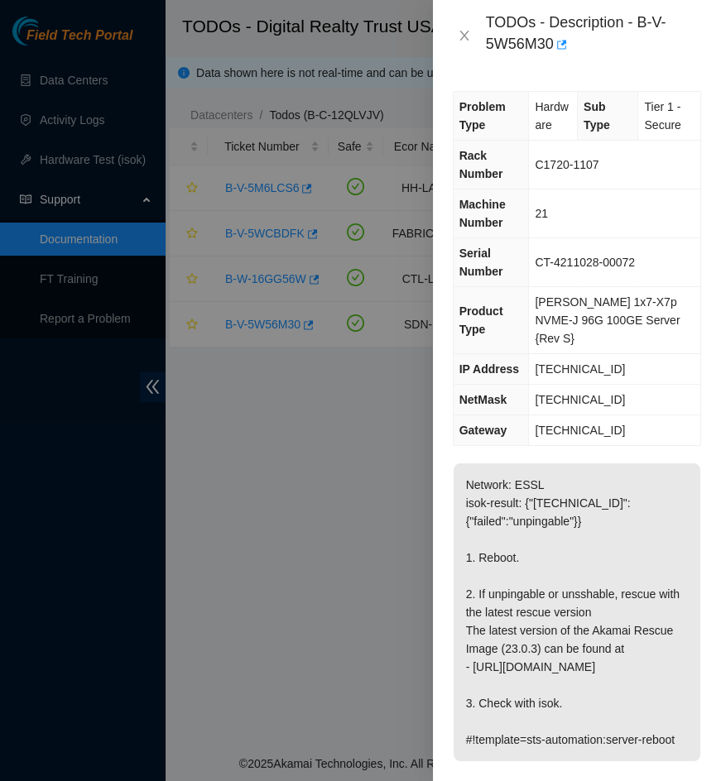
scroll to position [778, 0]
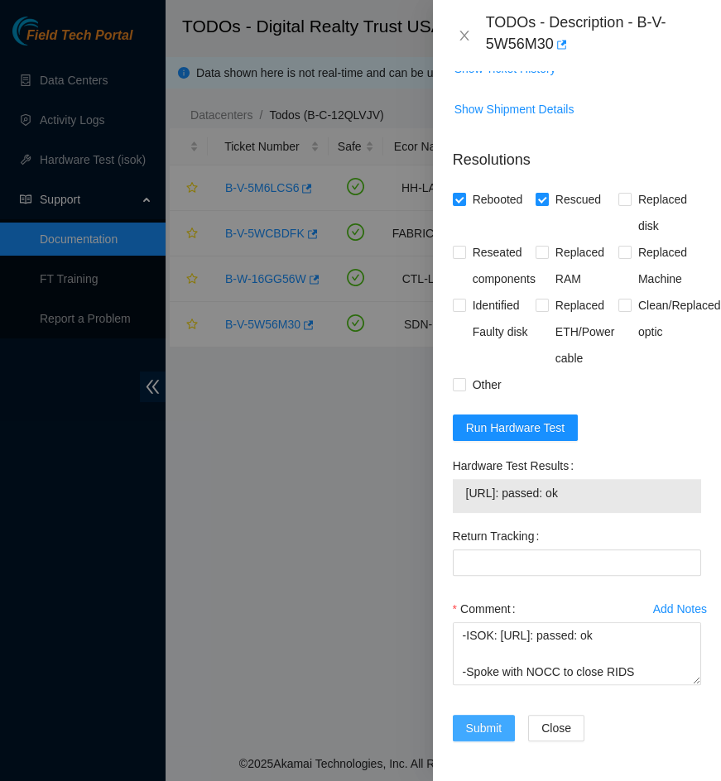
click at [499, 534] on span "Submit" at bounding box center [484, 728] width 36 height 18
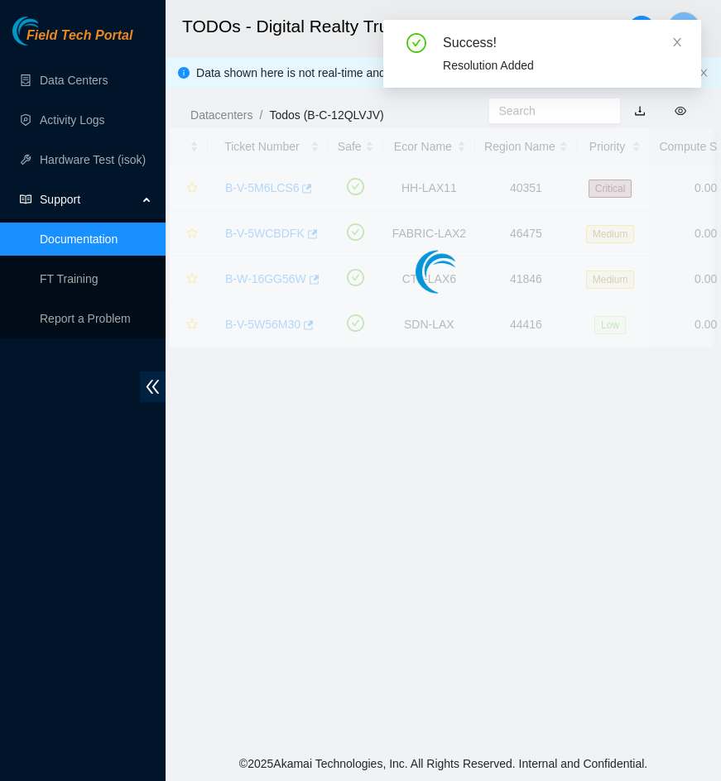
scroll to position [308, 0]
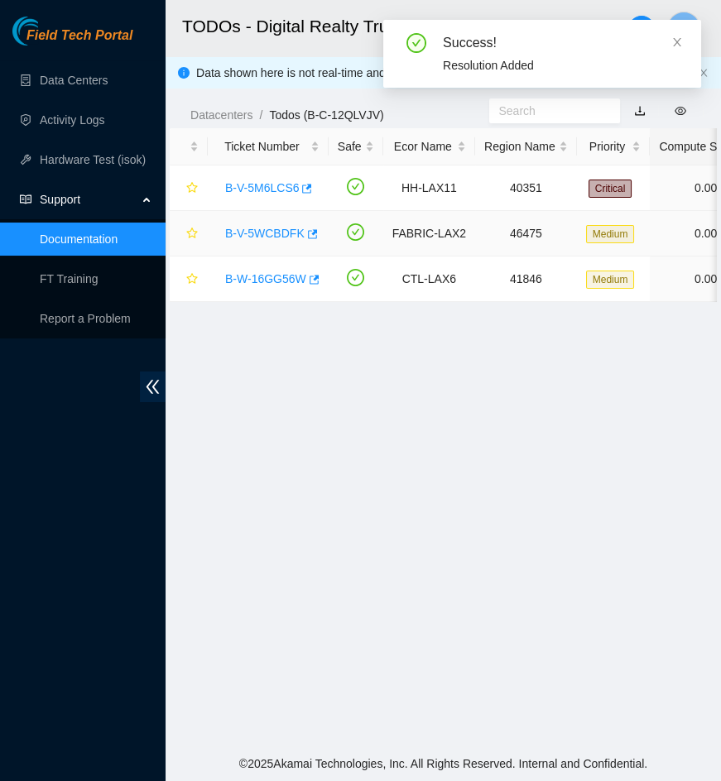
click at [264, 233] on link "B-V-5WCBDFK" at bounding box center [264, 233] width 79 height 13
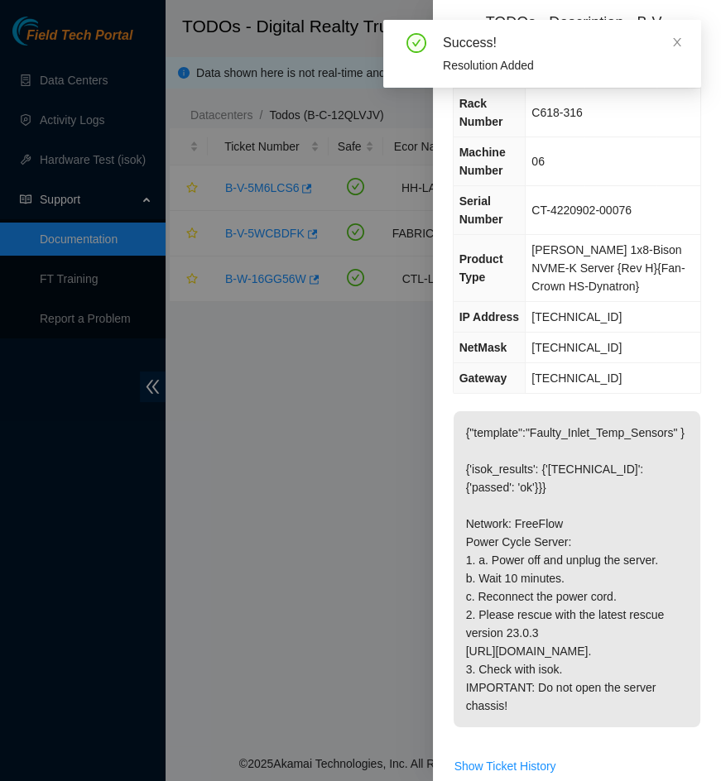
scroll to position [74, 0]
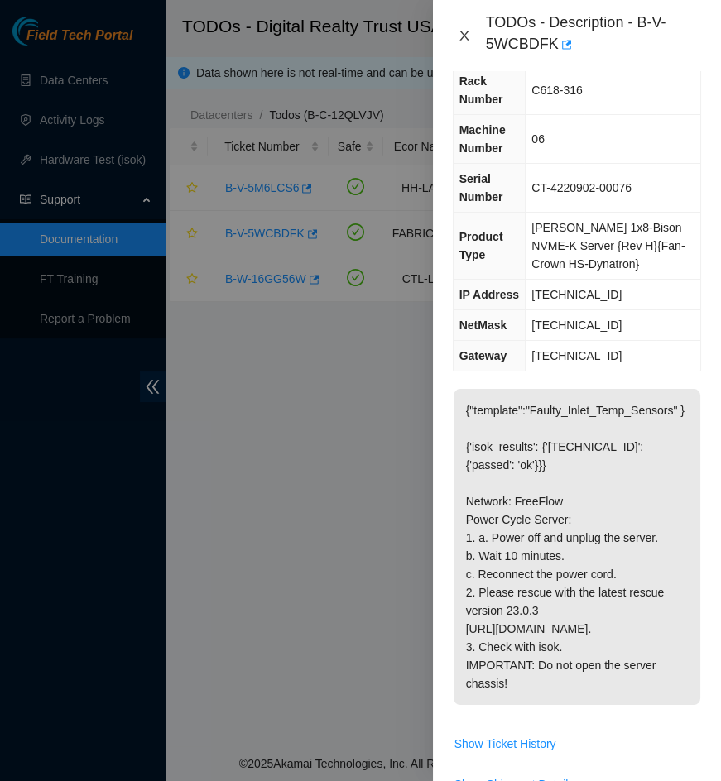
click at [466, 35] on icon "close" at bounding box center [464, 35] width 13 height 13
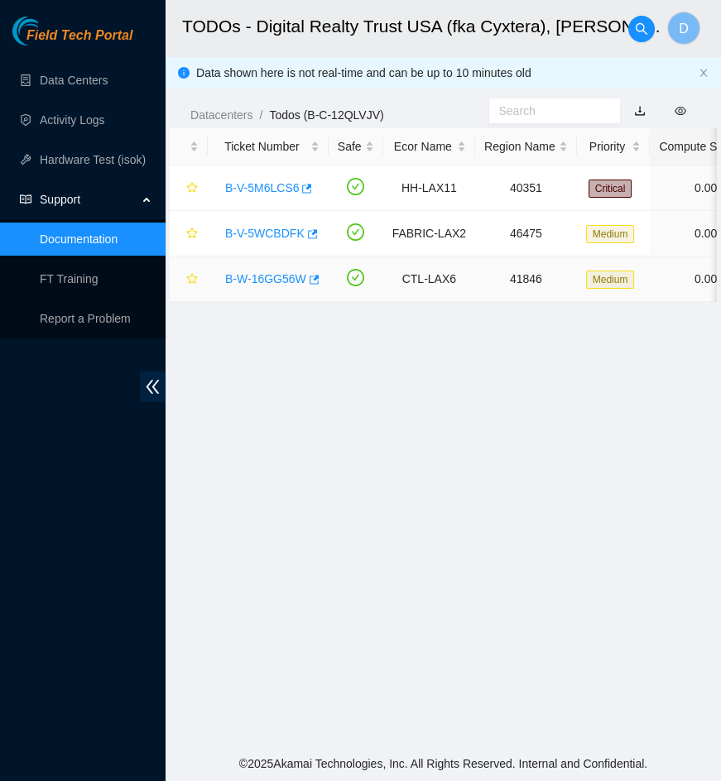
click at [254, 279] on link "B-W-16GG56W" at bounding box center [265, 278] width 81 height 13
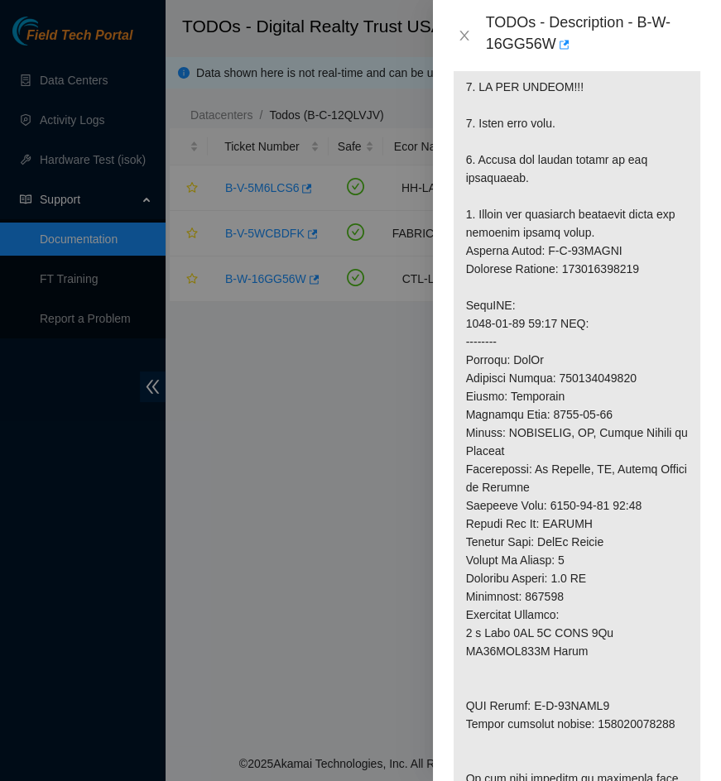
scroll to position [526, 0]
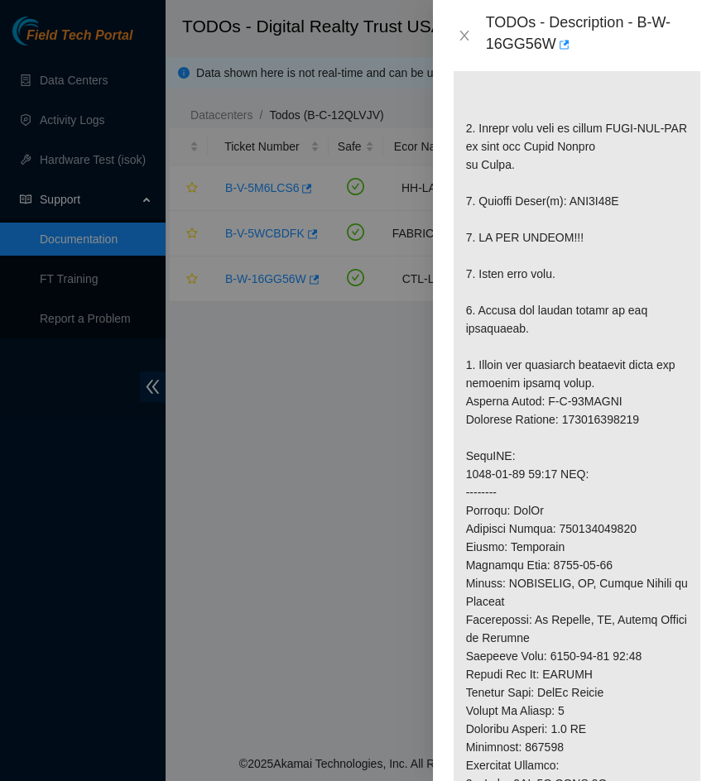
click at [577, 442] on p at bounding box center [577, 428] width 247 height 1117
copy p "463470056977"
click at [470, 39] on icon "close" at bounding box center [464, 35] width 13 height 13
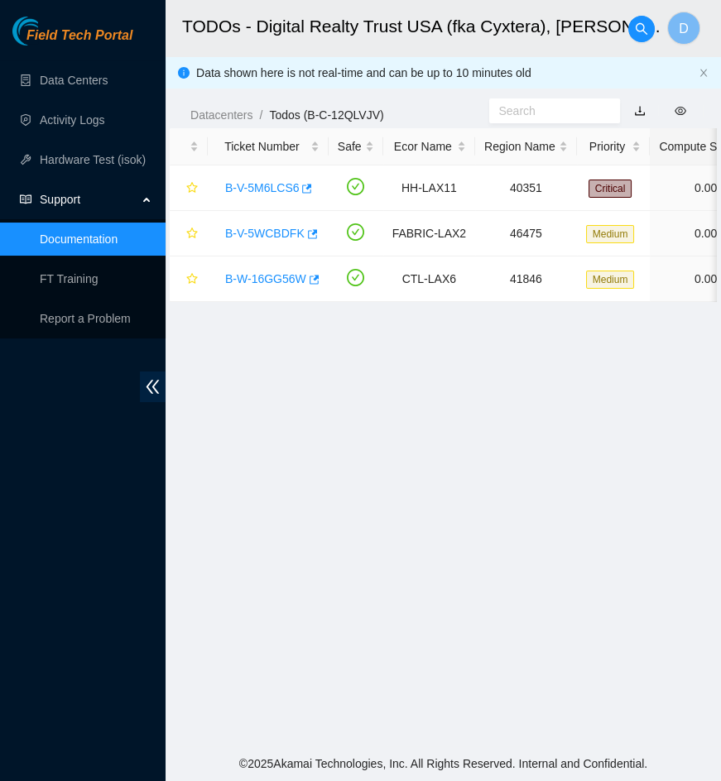
scroll to position [308, 0]
